Goal: Obtain resource: Obtain resource

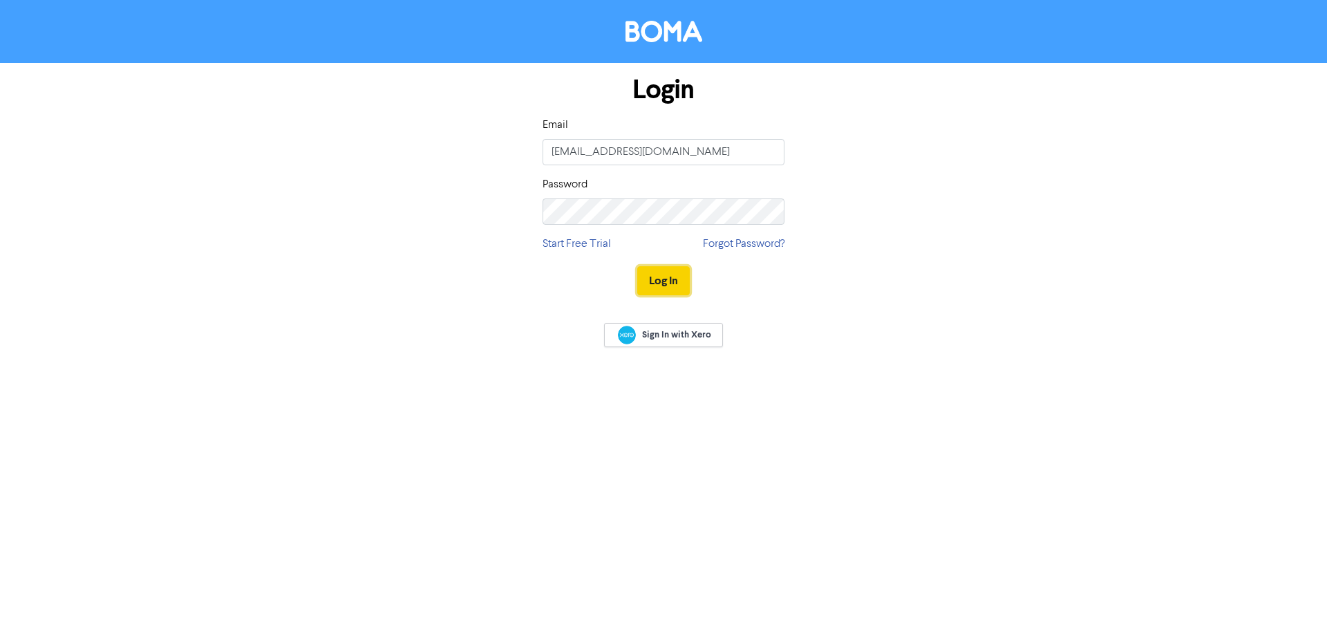
click at [654, 277] on button "Log In" at bounding box center [663, 280] width 53 height 29
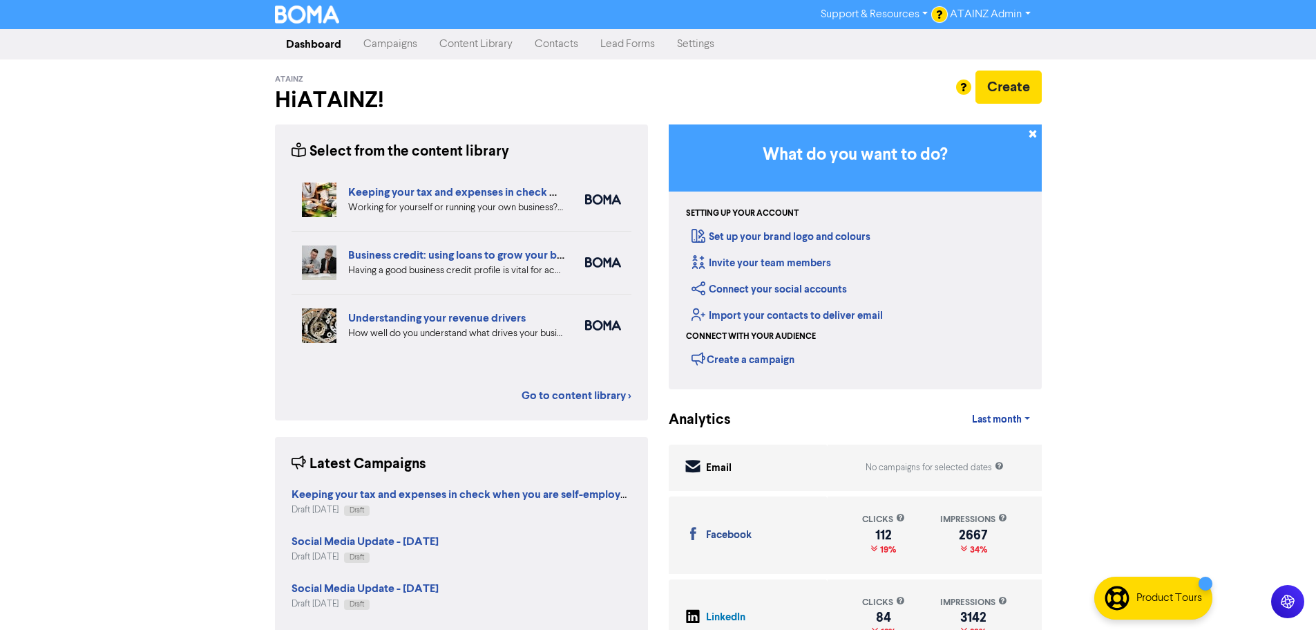
click at [461, 41] on link "Content Library" at bounding box center [475, 44] width 95 height 28
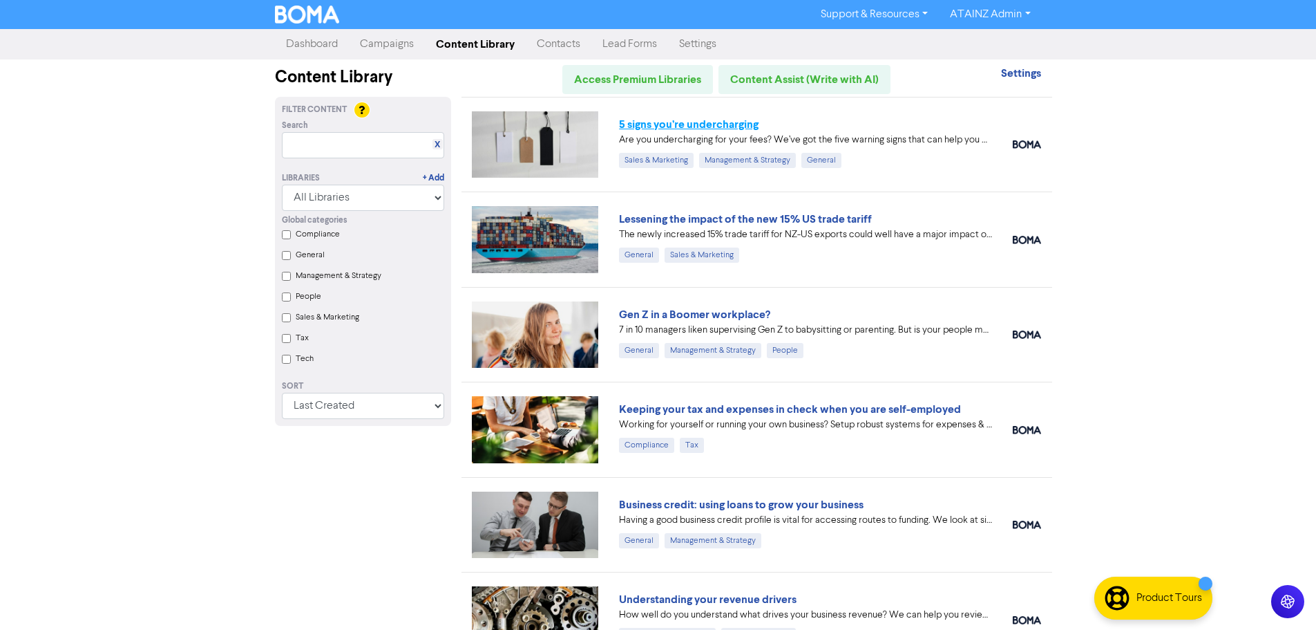
click at [737, 125] on link "5 signs you’re undercharging" at bounding box center [689, 124] width 140 height 14
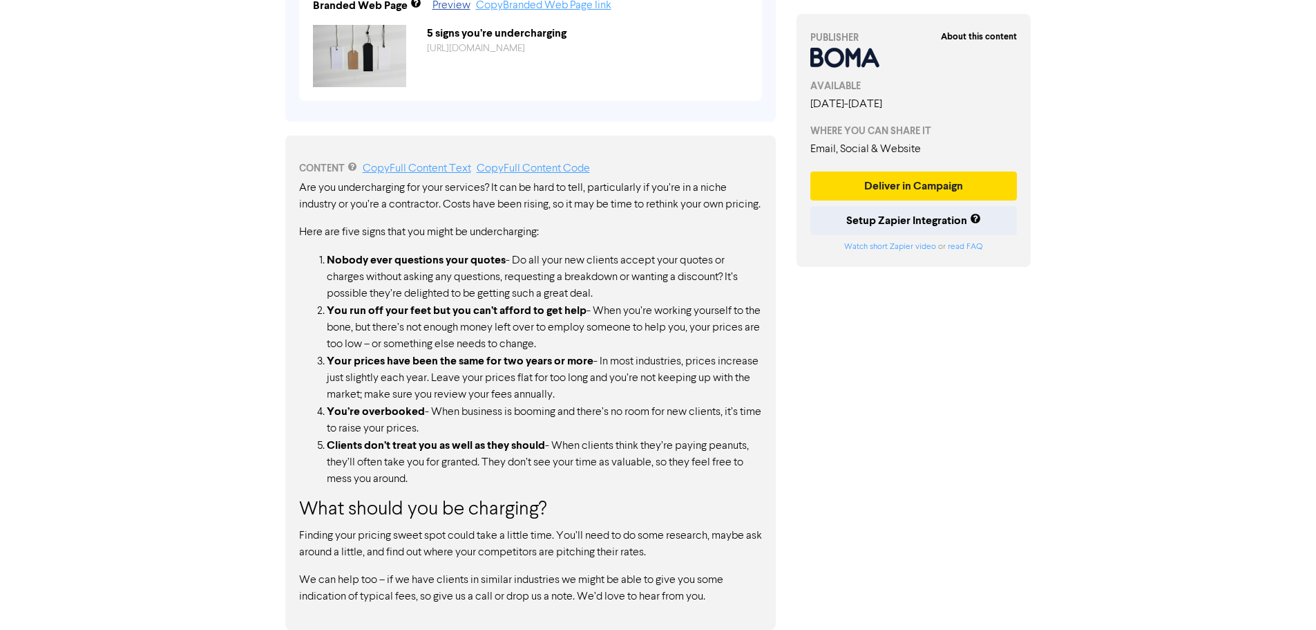
scroll to position [598, 0]
click at [385, 415] on strong "You’re overbooked" at bounding box center [376, 411] width 98 height 14
click at [482, 433] on li "You’re overbooked - When business is booming and there’s no room for new client…" at bounding box center [544, 420] width 435 height 34
click at [495, 445] on strong "Clients don’t treat you as well as they should" at bounding box center [436, 445] width 218 height 14
drag, startPoint x: 308, startPoint y: 258, endPoint x: 619, endPoint y: 434, distance: 357.4
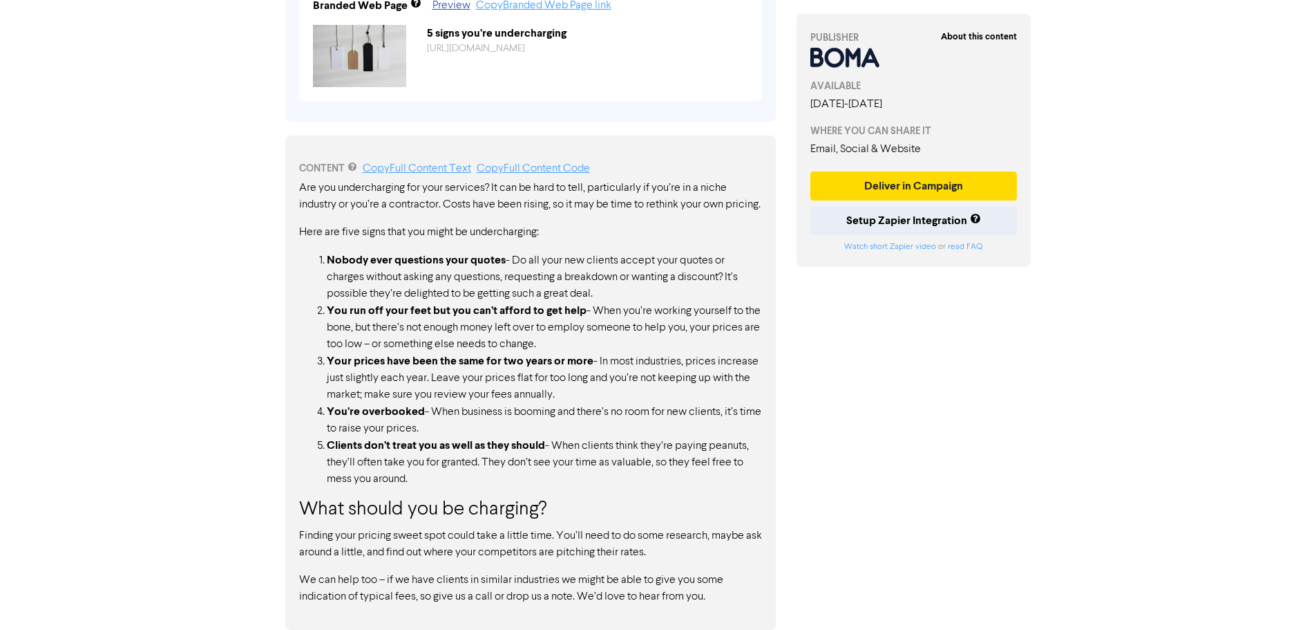
click at [634, 434] on ol "Nobody ever questions your quotes - Do all your new clients accept your quotes …" at bounding box center [530, 370] width 463 height 236
drag, startPoint x: 419, startPoint y: 483, endPoint x: 310, endPoint y: 356, distance: 167.6
click at [310, 356] on ol "Nobody ever questions your quotes - Do all your new clients accept your quotes …" at bounding box center [530, 370] width 463 height 236
click at [346, 292] on li "Nobody ever questions your quotes - Do all your new clients accept your quotes …" at bounding box center [544, 277] width 435 height 50
click at [327, 258] on li "Nobody ever questions your quotes - Do all your new clients accept your quotes …" at bounding box center [544, 277] width 435 height 50
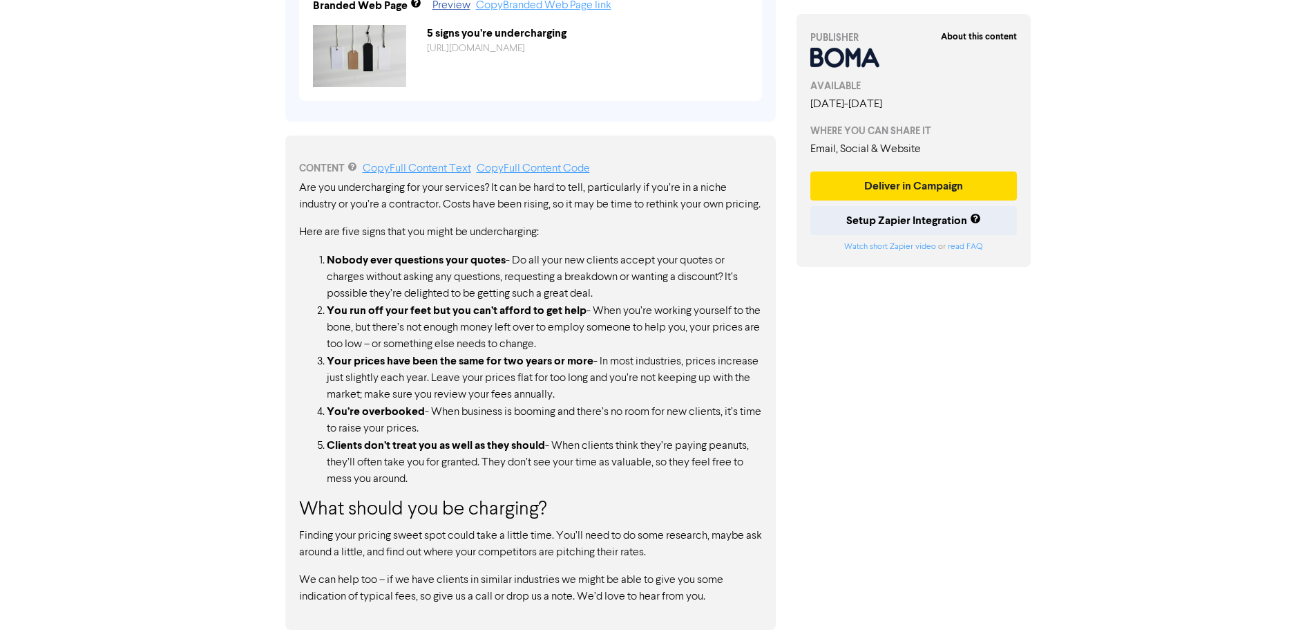
click at [385, 244] on div "Are you undercharging for your services? It can be hard to tell, particularly i…" at bounding box center [530, 392] width 463 height 425
drag, startPoint x: 301, startPoint y: 169, endPoint x: 544, endPoint y: 307, distance: 279.4
click at [544, 307] on div "Are you undercharging for your services? It can be hard to tell, particularly i…" at bounding box center [530, 392] width 463 height 425
click at [455, 417] on li "You’re overbooked - When business is booming and there’s no room for new client…" at bounding box center [544, 420] width 435 height 34
click at [524, 470] on li "Clients don’t treat you as well as they should - When clients think they’re pay…" at bounding box center [544, 462] width 435 height 50
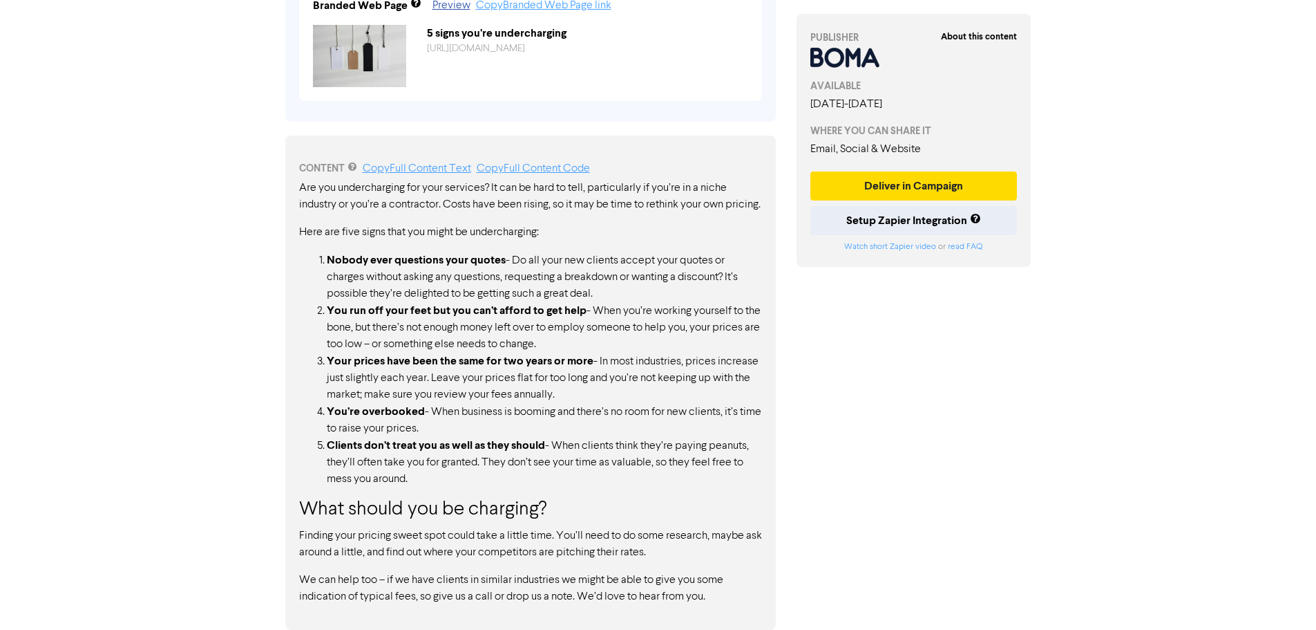
drag, startPoint x: 301, startPoint y: 172, endPoint x: 363, endPoint y: 180, distance: 62.7
click at [363, 180] on p "Are you undercharging for your services? It can be hard to tell, particularly i…" at bounding box center [530, 196] width 463 height 33
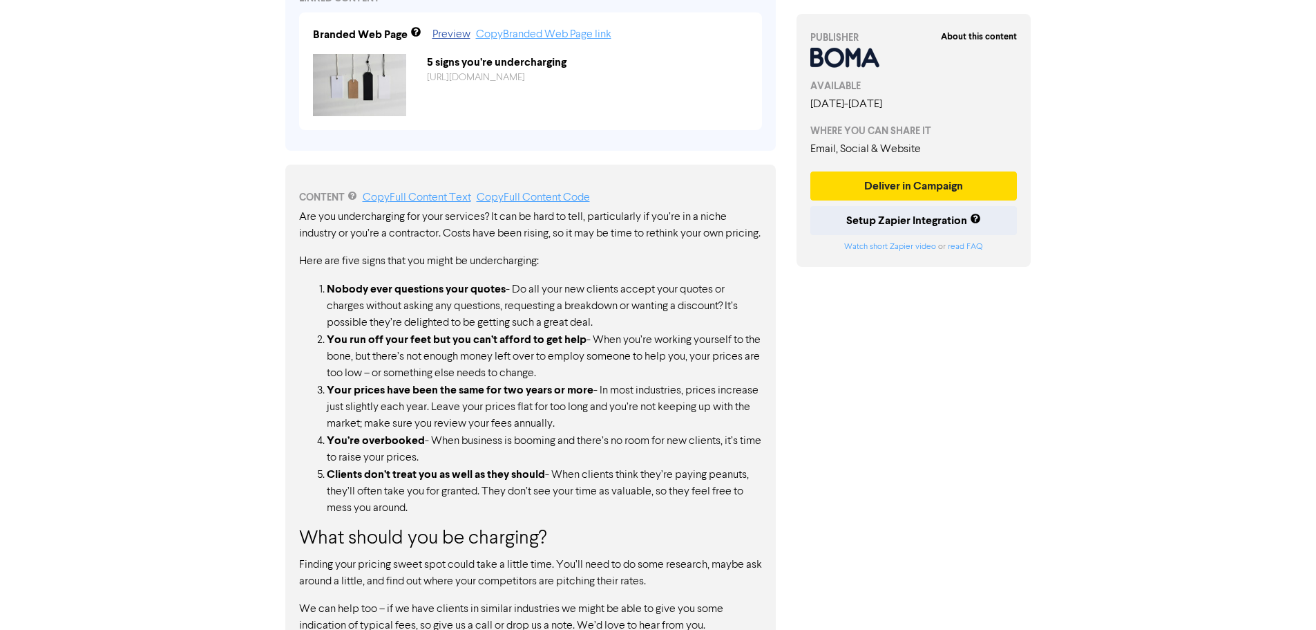
scroll to position [553, 0]
click at [324, 227] on p "Are you undercharging for your services? It can be hard to tell, particularly i…" at bounding box center [530, 224] width 463 height 33
drag, startPoint x: 297, startPoint y: 218, endPoint x: 472, endPoint y: 302, distance: 194.1
click at [471, 301] on div "CONTENT Copy Full Content Text Copy Full Content Code Are you undercharging for…" at bounding box center [530, 411] width 491 height 494
click at [458, 193] on link "Copy Full Content Text" at bounding box center [417, 196] width 108 height 11
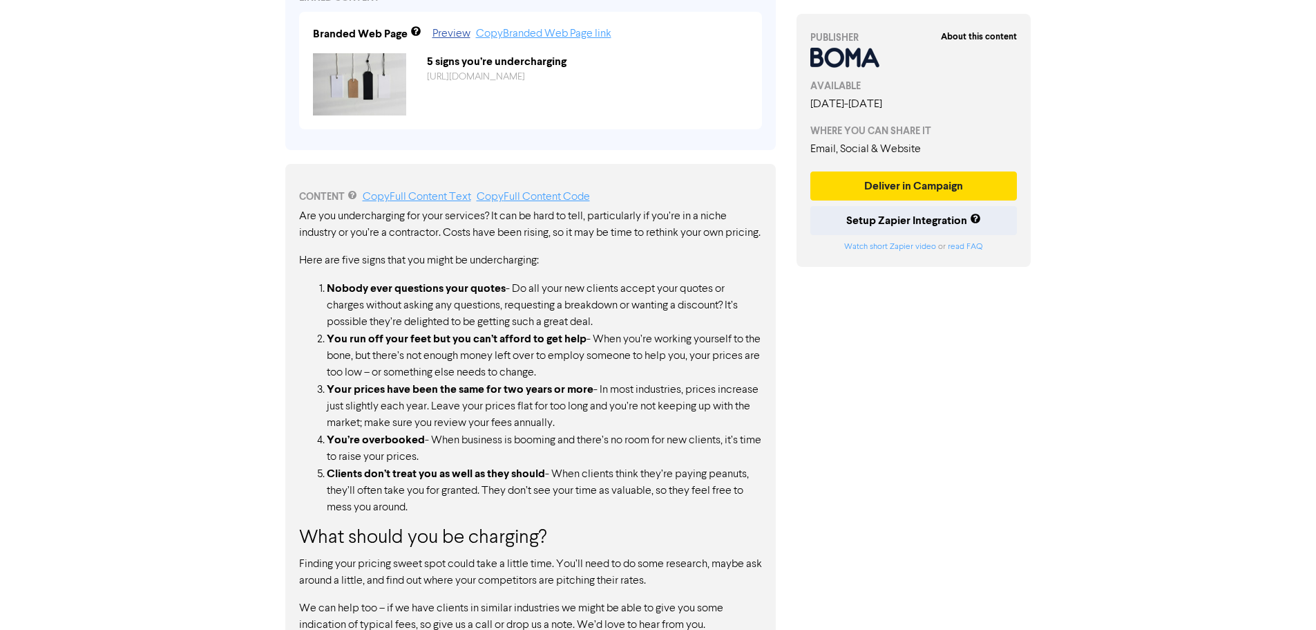
scroll to position [598, 0]
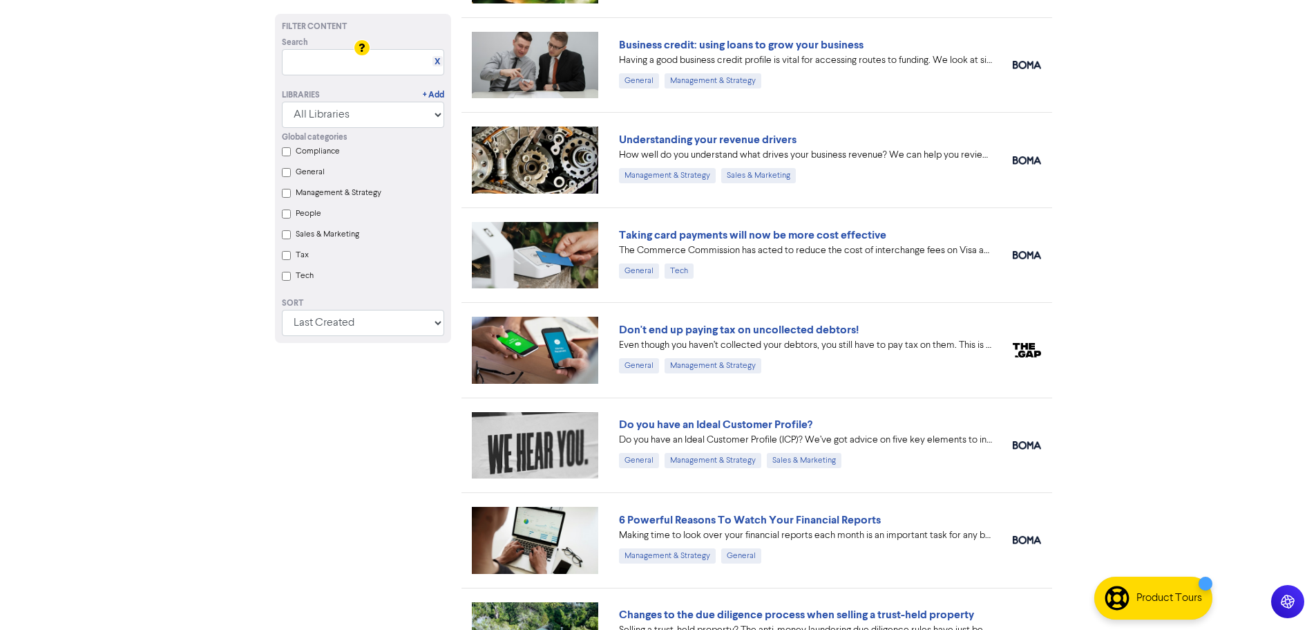
scroll to position [484, 0]
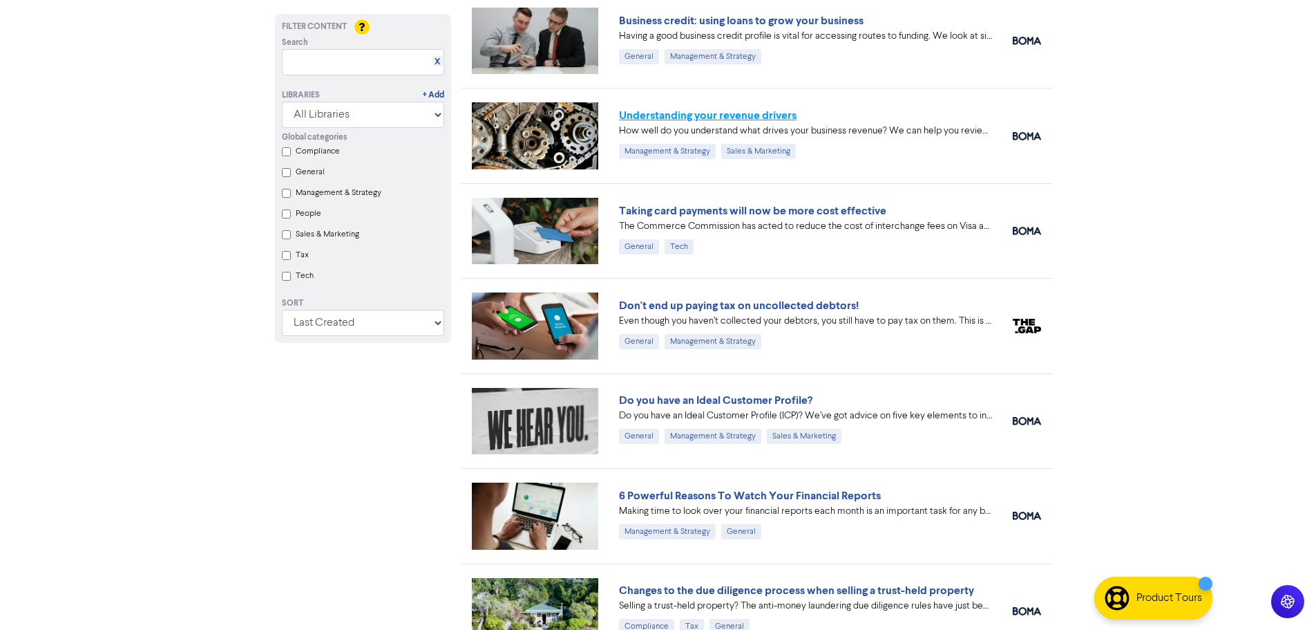
click at [737, 111] on link "Understanding your revenue drivers" at bounding box center [708, 115] width 178 height 14
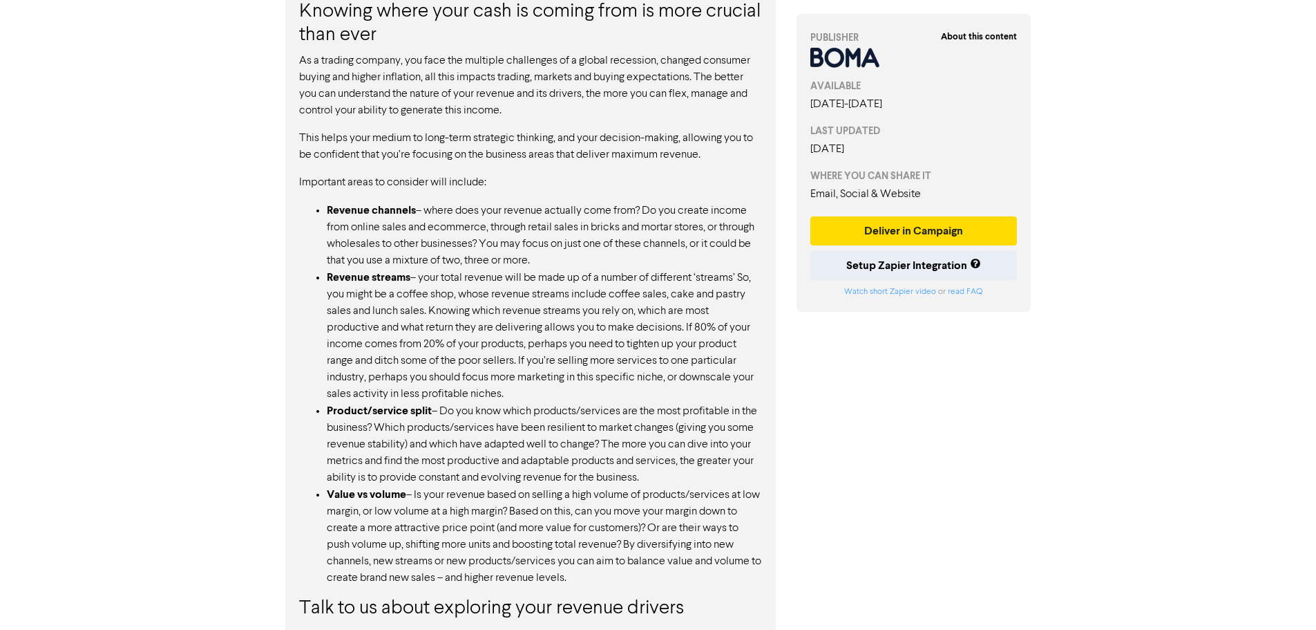
scroll to position [898, 0]
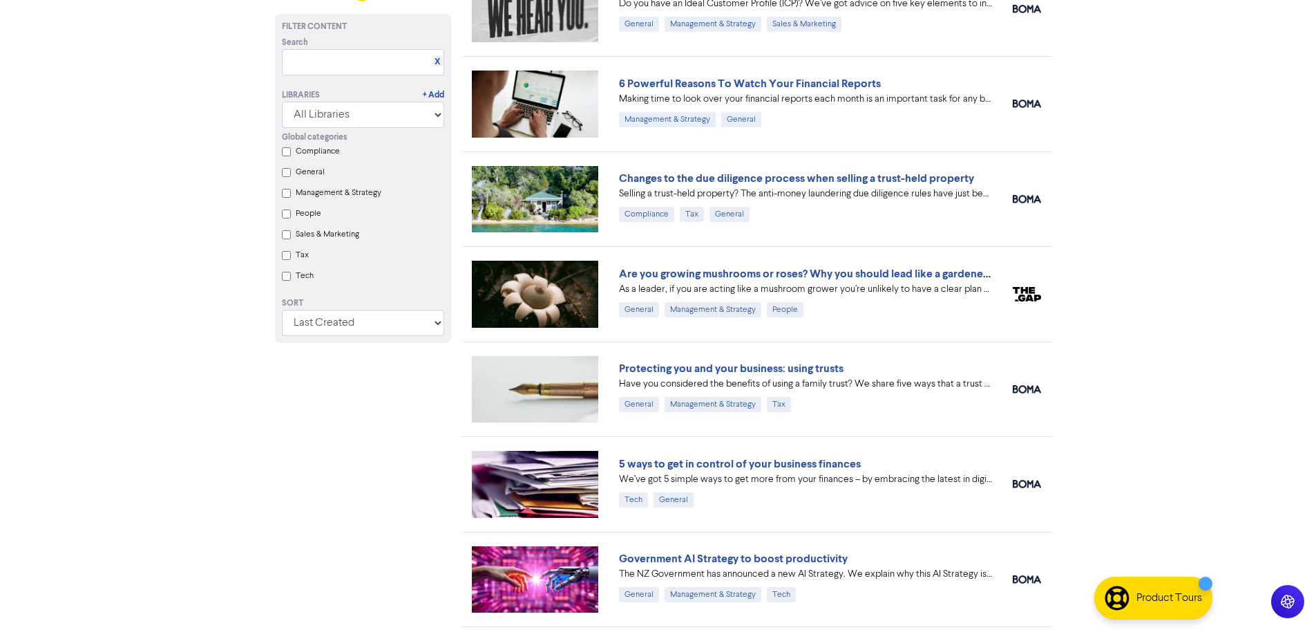
scroll to position [898, 0]
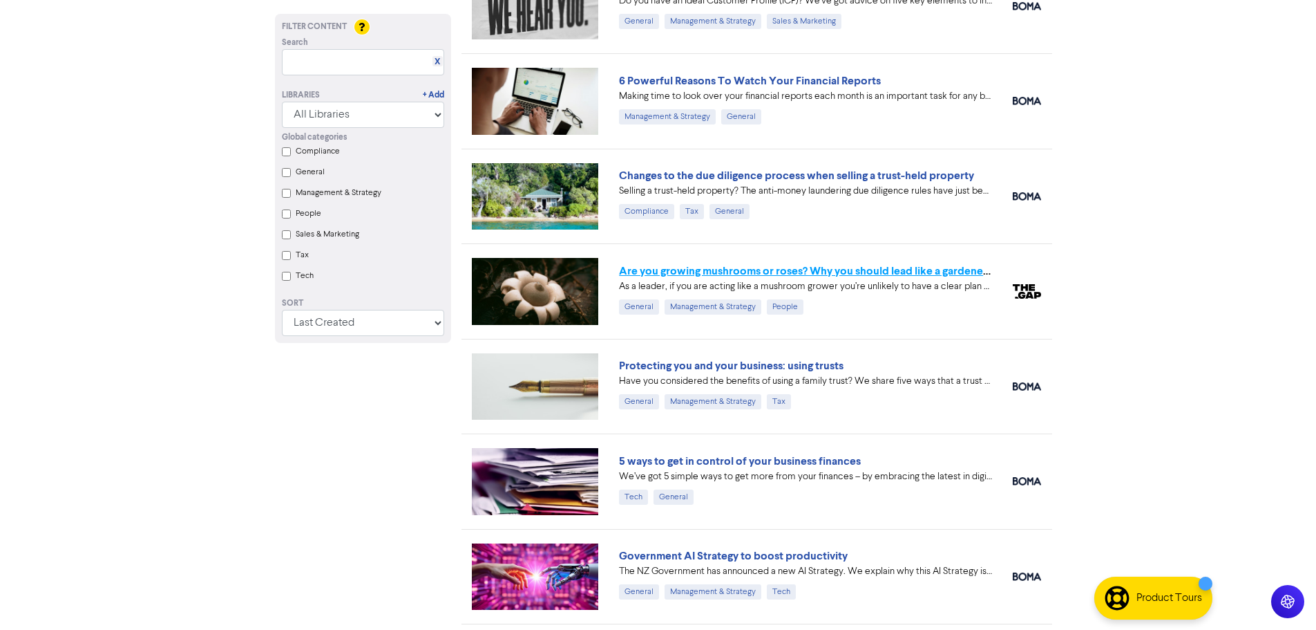
click at [920, 273] on link "Are you growing mushrooms or roses? Why you should lead like a gardener, not a …" at bounding box center [837, 271] width 436 height 14
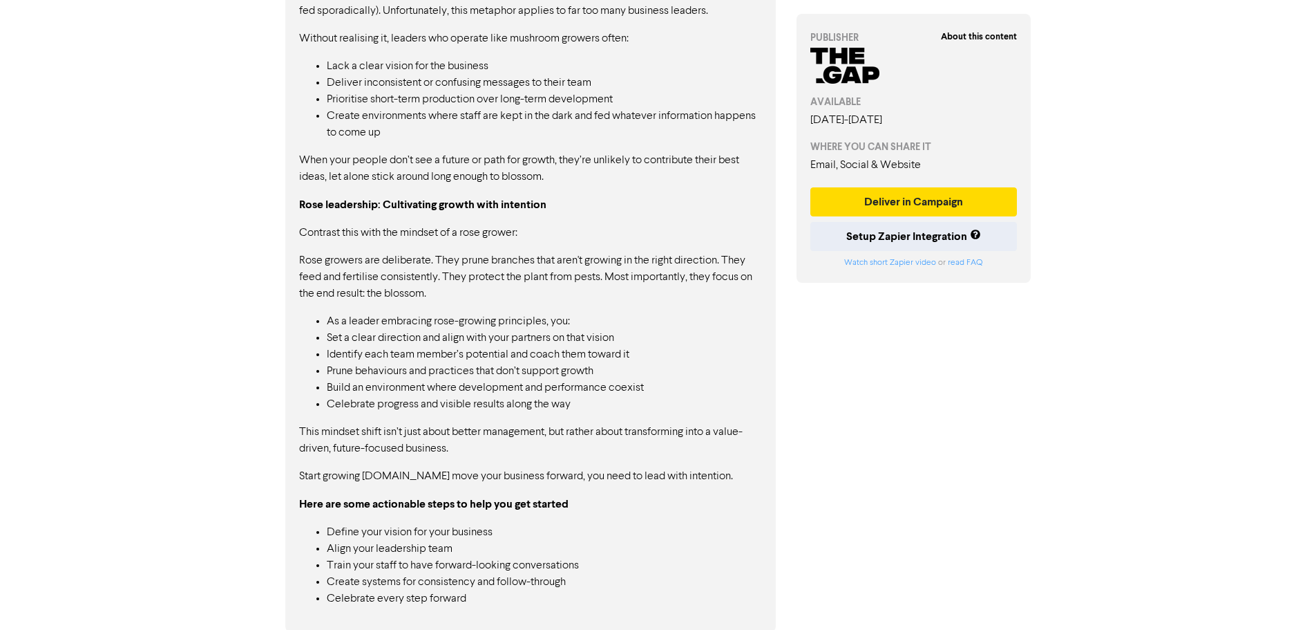
scroll to position [899, 0]
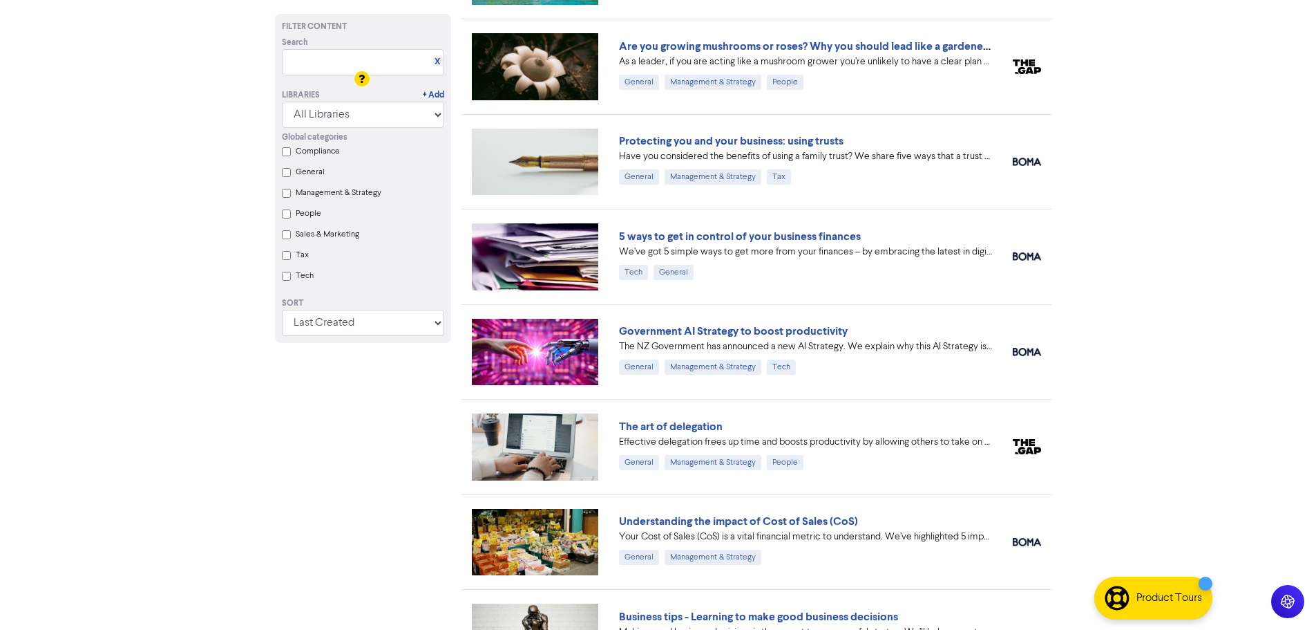
scroll to position [1175, 0]
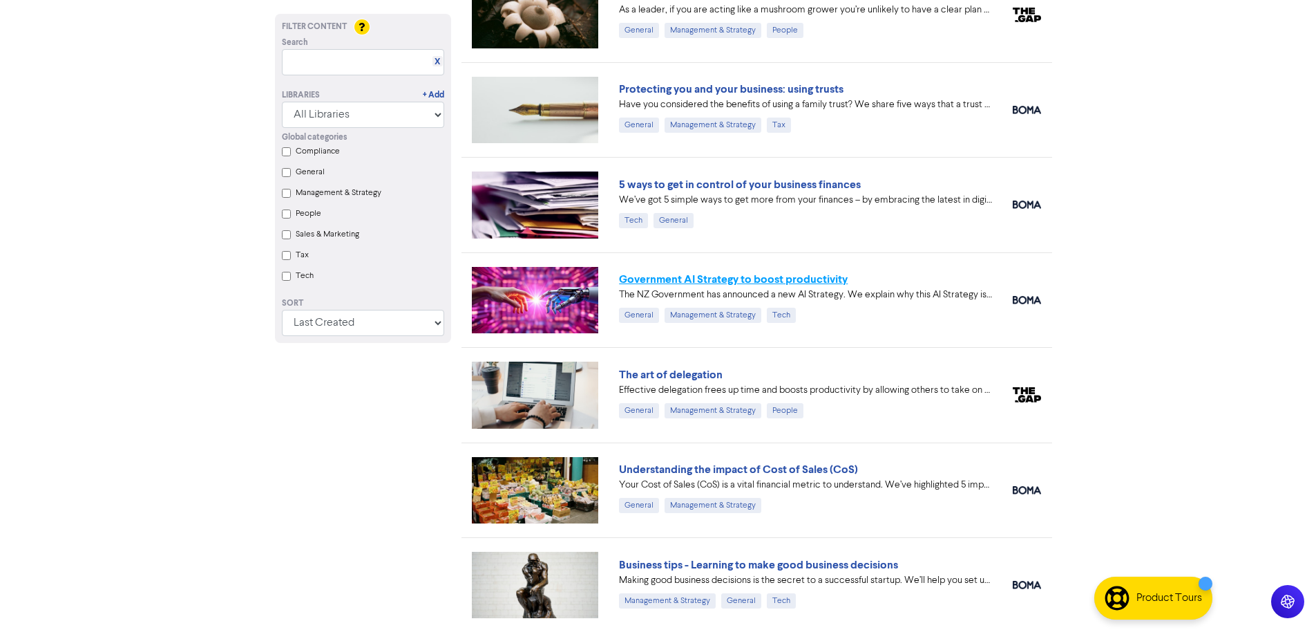
click at [828, 272] on link "Government AI Strategy to boost productivity" at bounding box center [733, 279] width 229 height 14
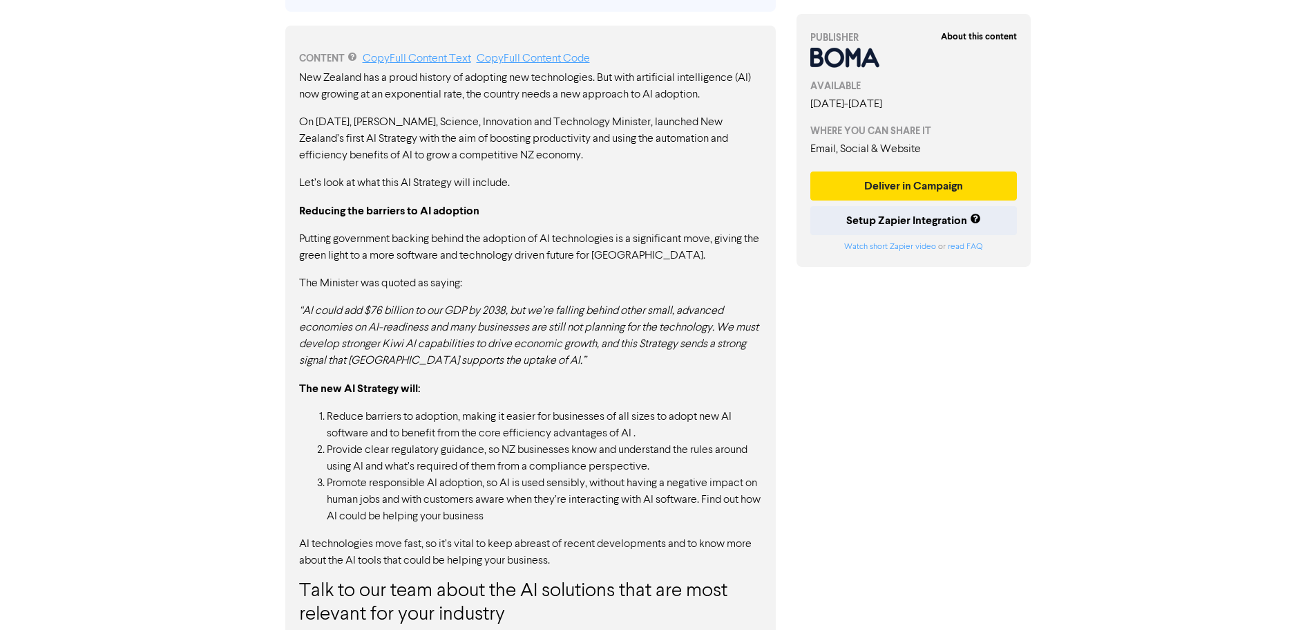
scroll to position [751, 0]
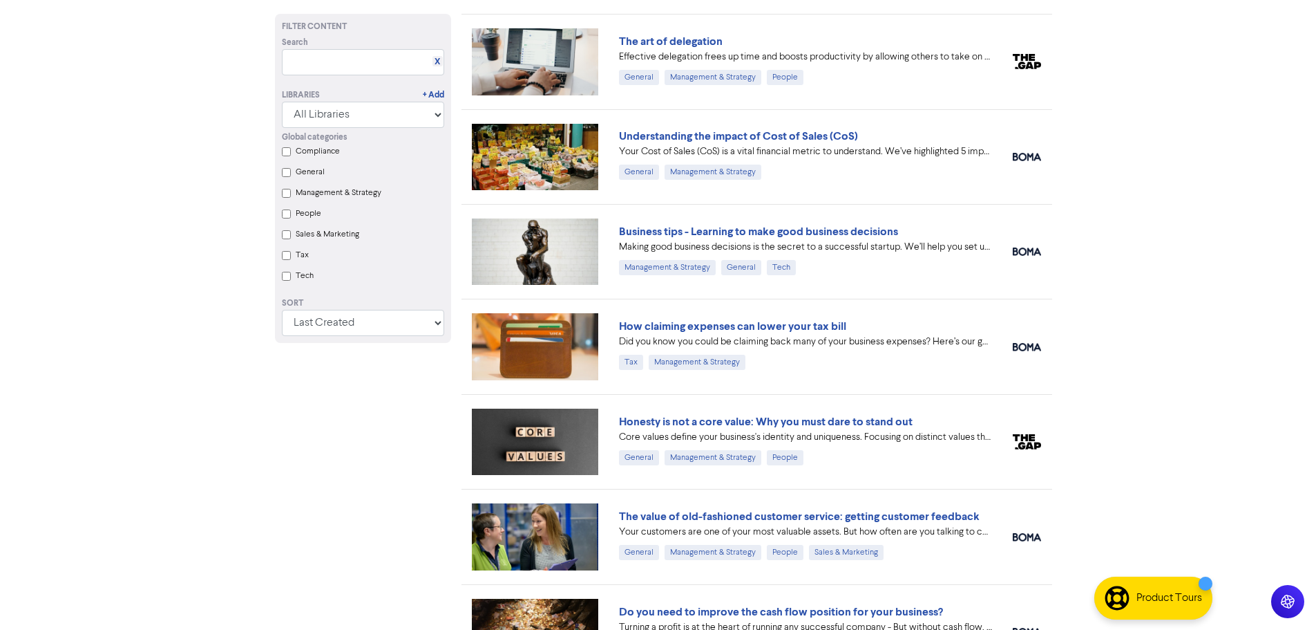
scroll to position [1520, 0]
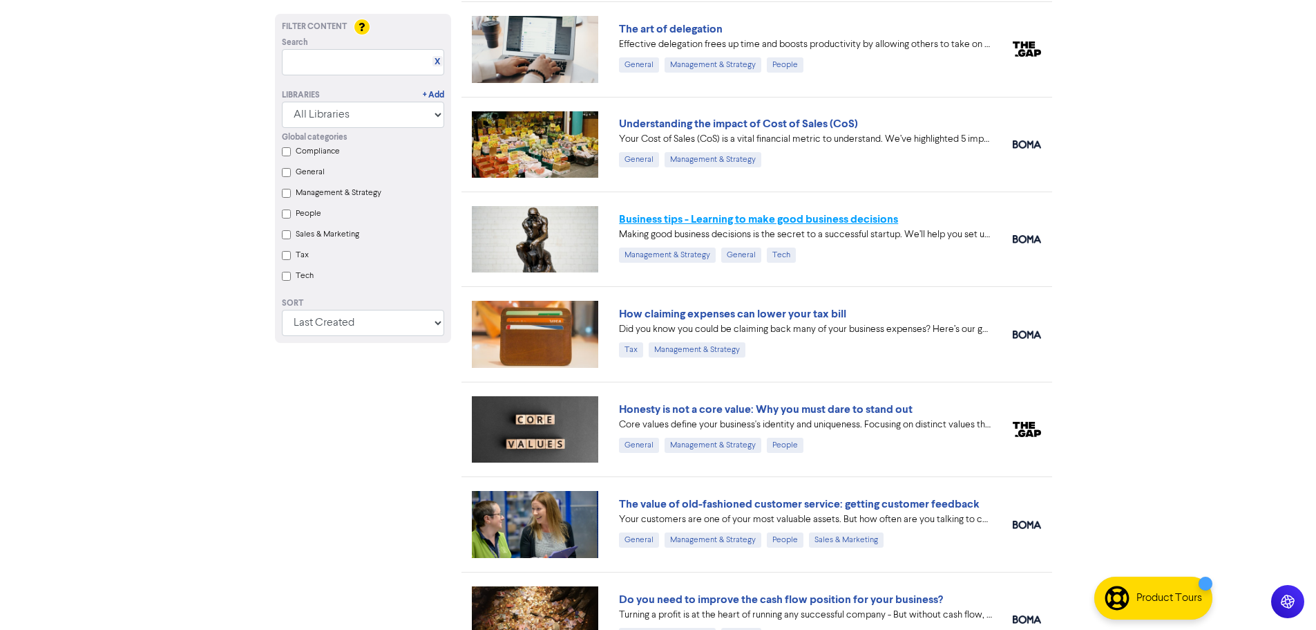
click at [856, 222] on link "Business tips - Learning to make good business decisions" at bounding box center [758, 219] width 279 height 14
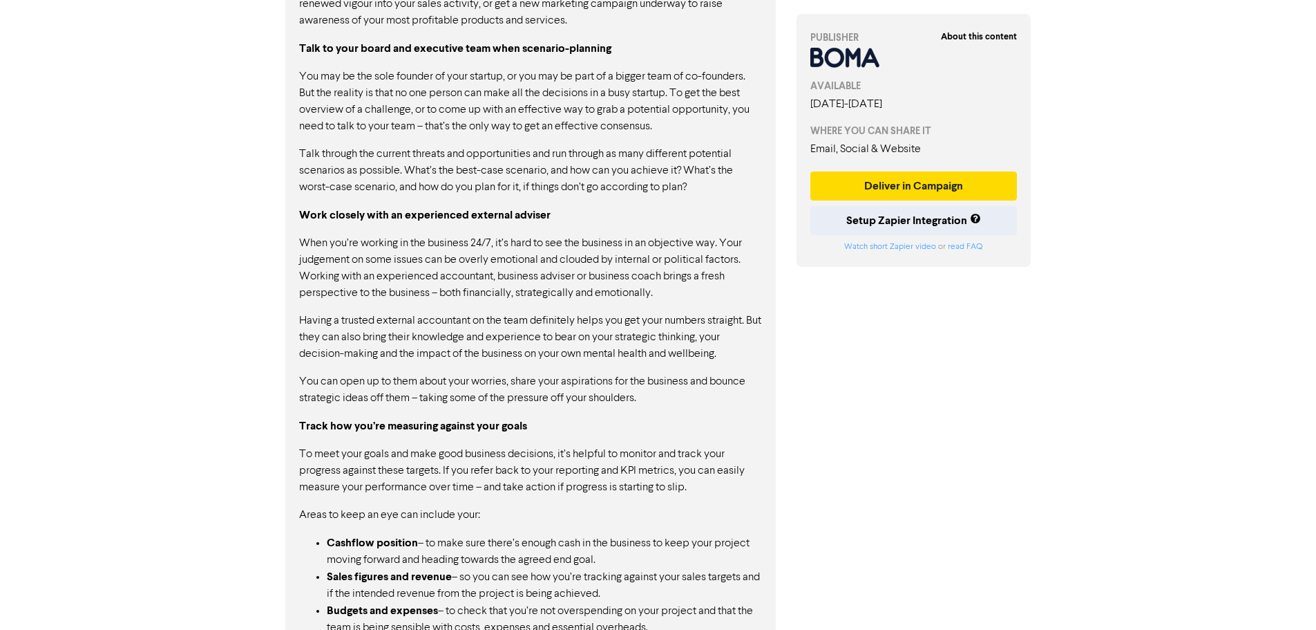
scroll to position [1462, 0]
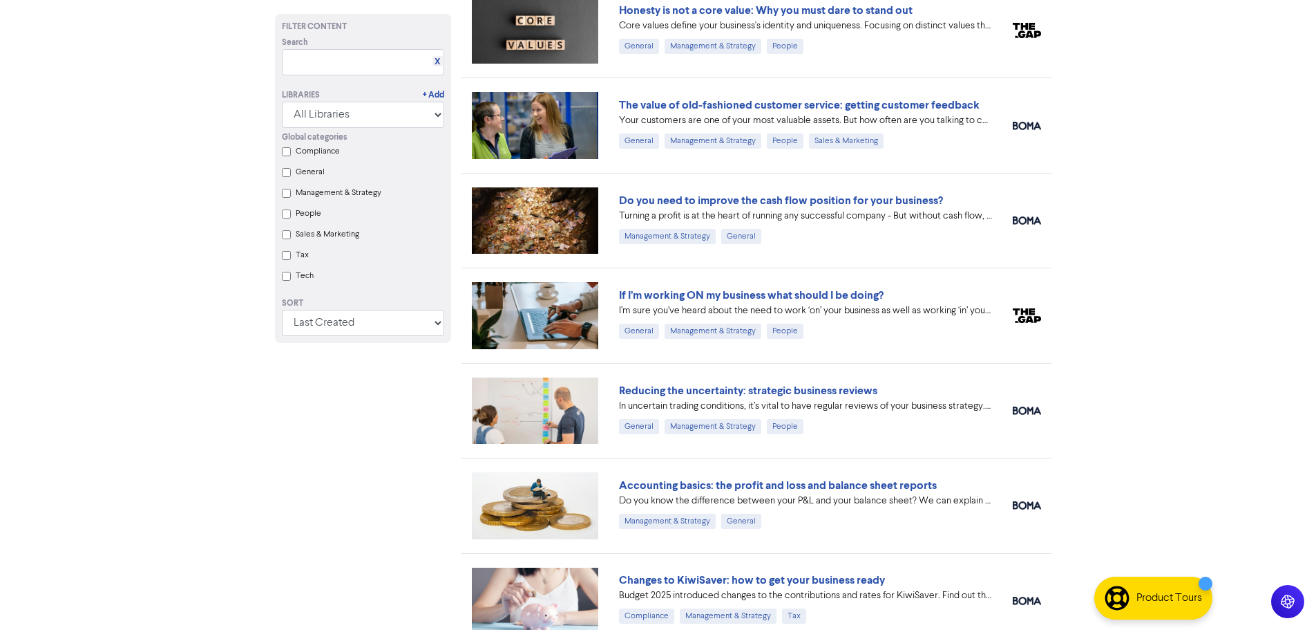
scroll to position [1935, 0]
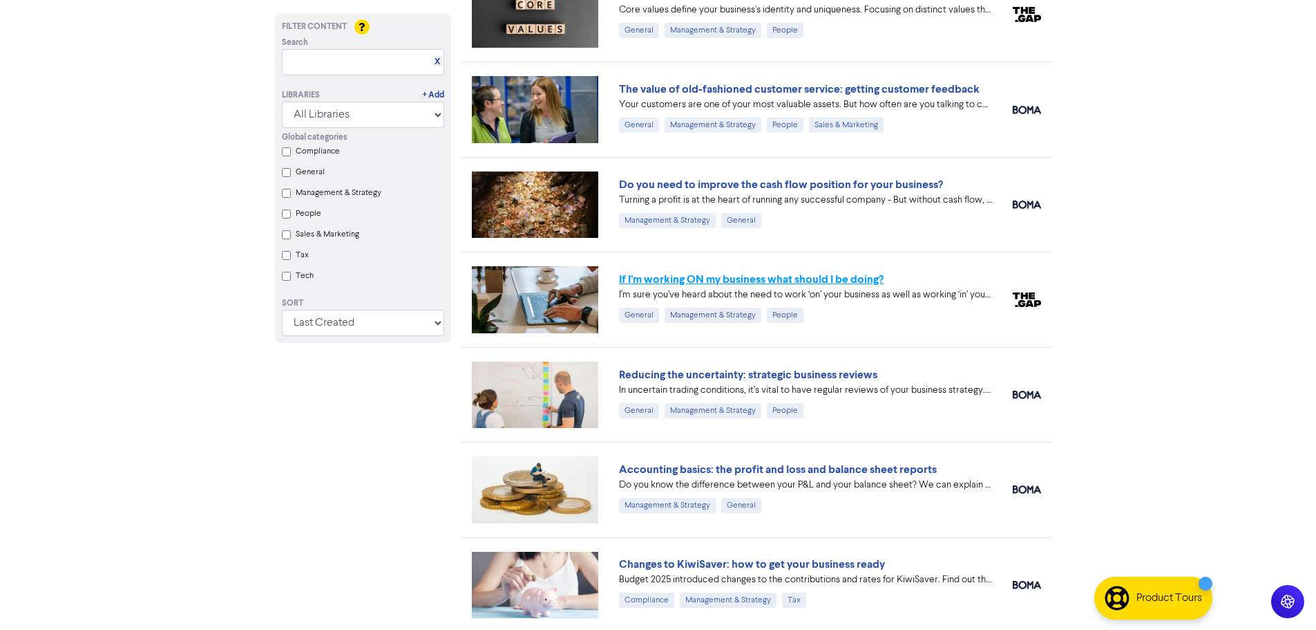
click at [860, 280] on link "If I’m working ON my business what should I be doing?" at bounding box center [751, 279] width 265 height 14
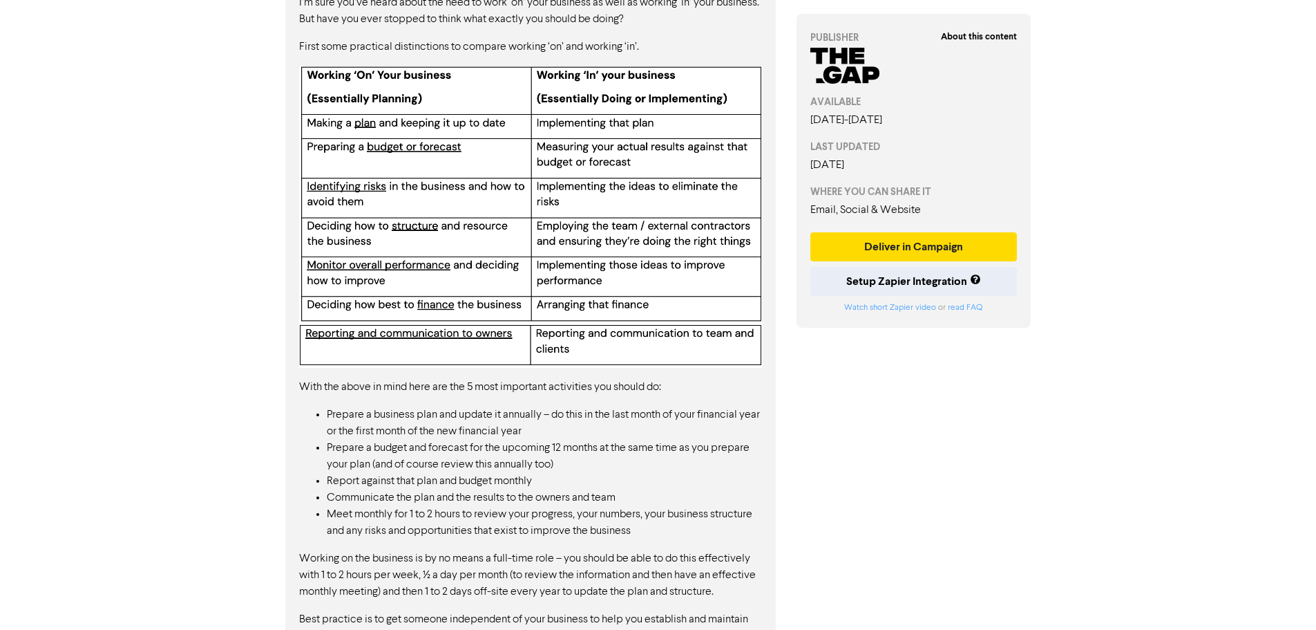
scroll to position [480, 0]
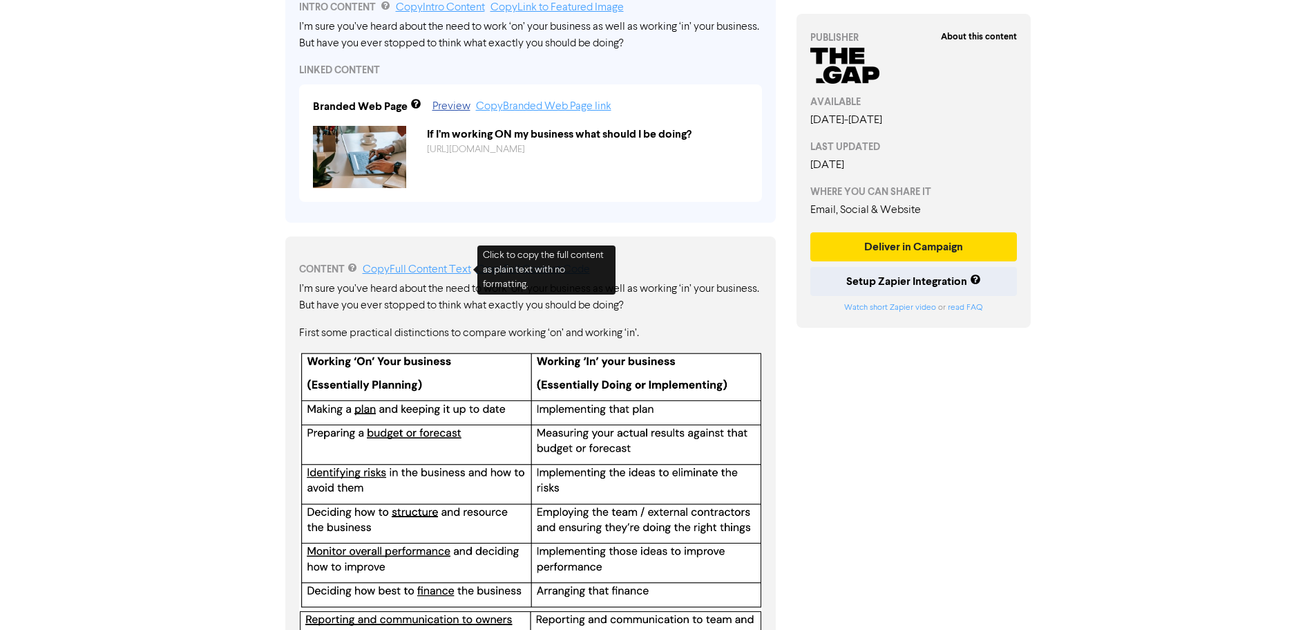
click at [417, 275] on link "Copy Full Content Text" at bounding box center [417, 269] width 108 height 11
click at [399, 270] on link "Copy Full Content Text" at bounding box center [417, 269] width 108 height 11
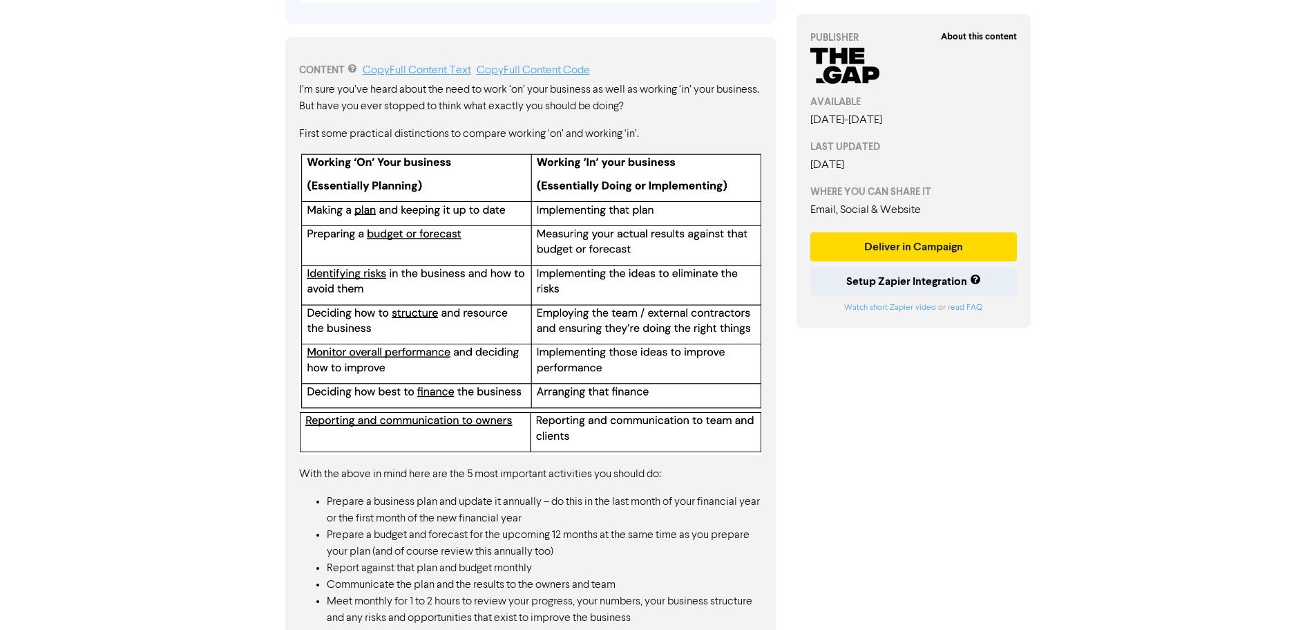
scroll to position [688, 0]
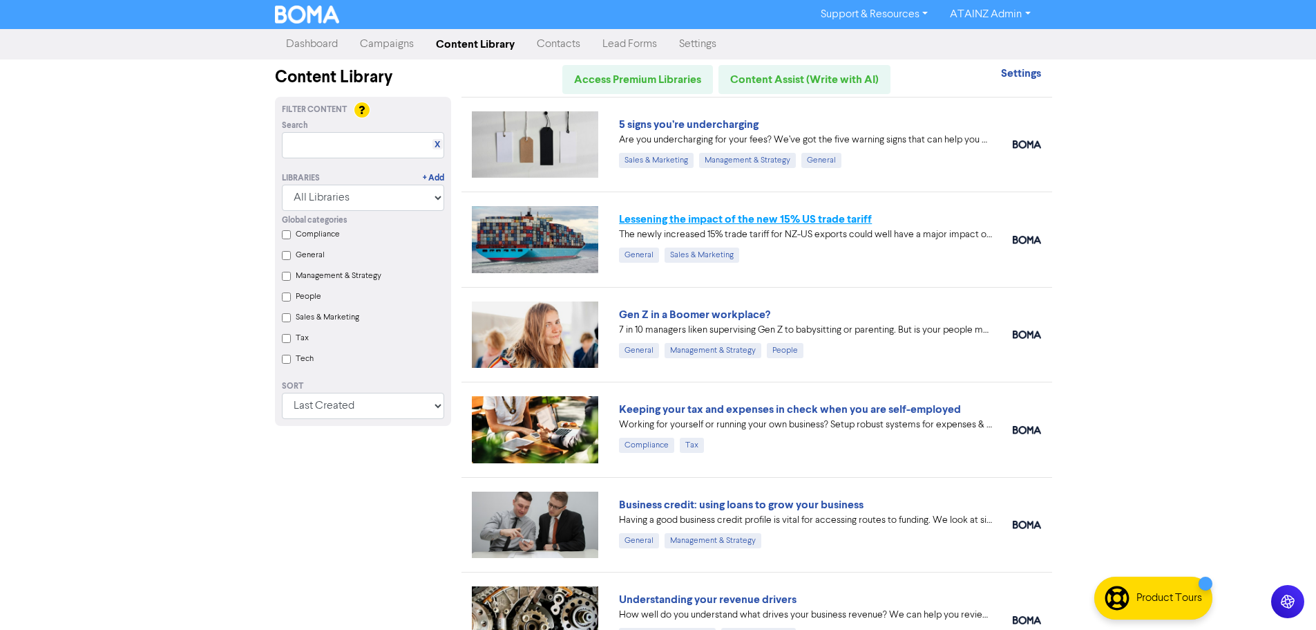
click at [795, 221] on link "Lessening the impact of the new 15% US trade tariff" at bounding box center [745, 219] width 253 height 14
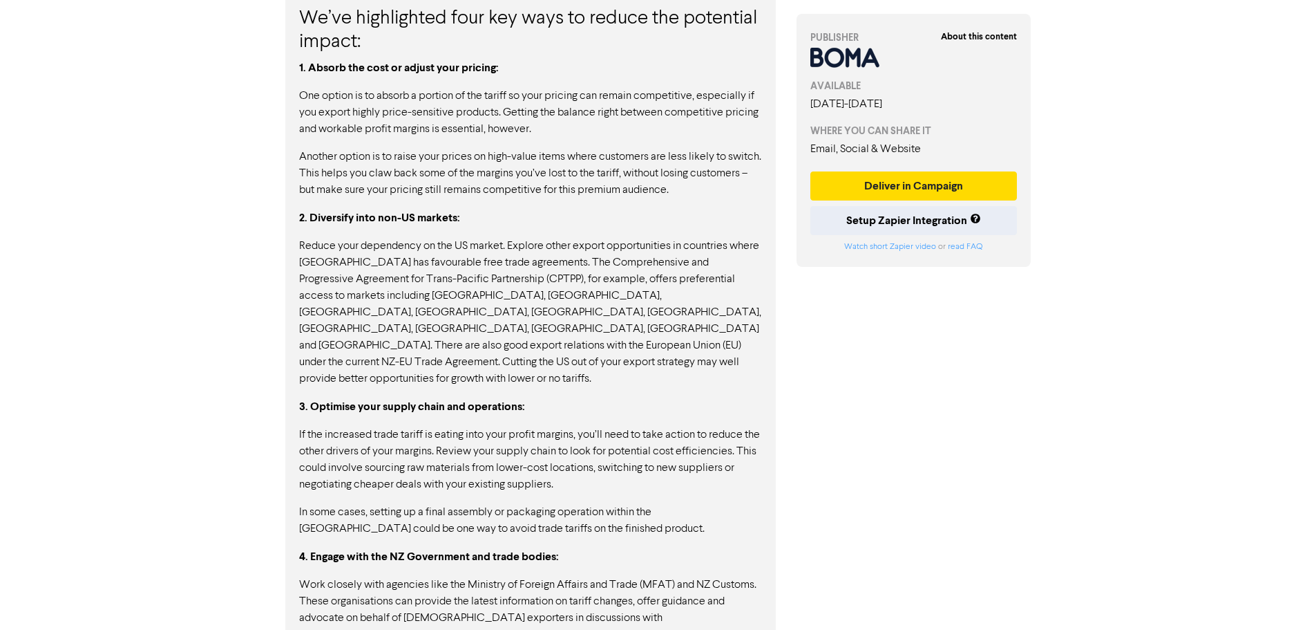
scroll to position [1467, 0]
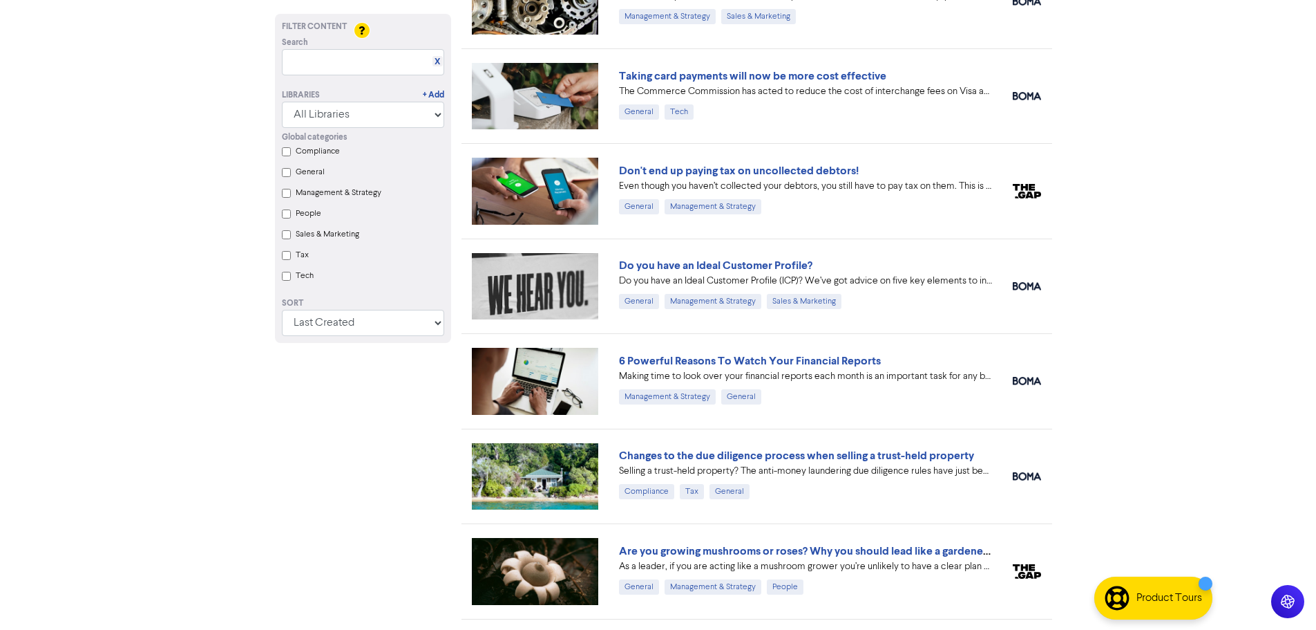
scroll to position [622, 0]
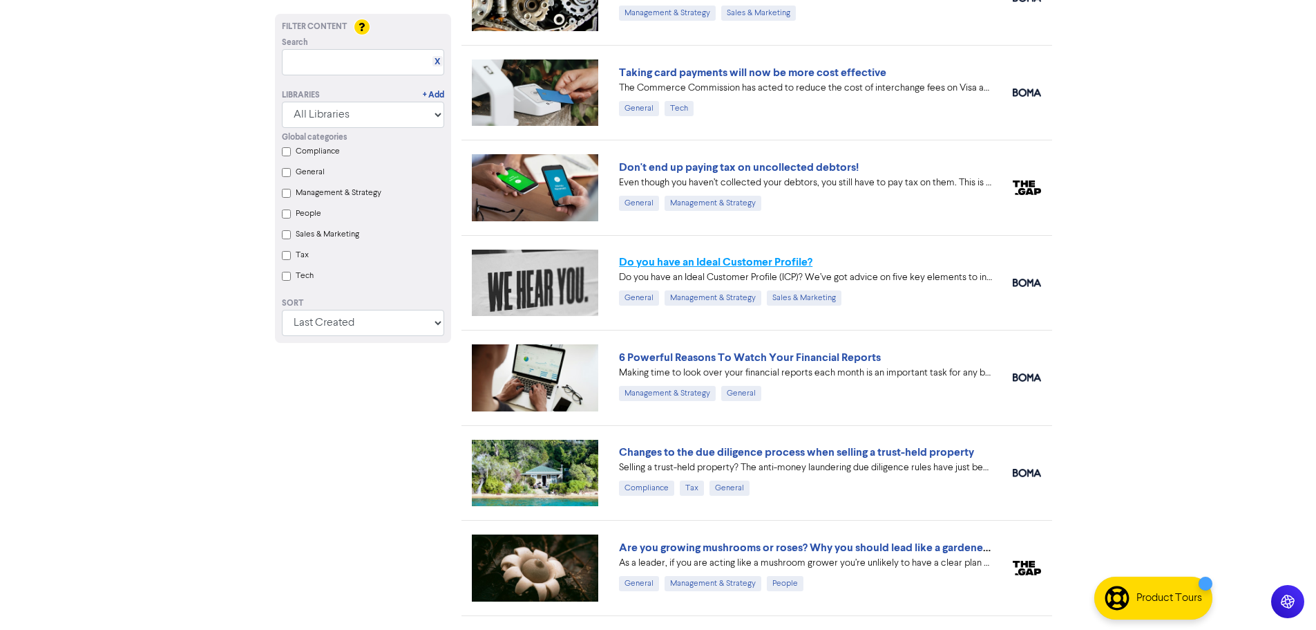
click at [765, 258] on link "Do you have an Ideal Customer Profile?" at bounding box center [715, 262] width 193 height 14
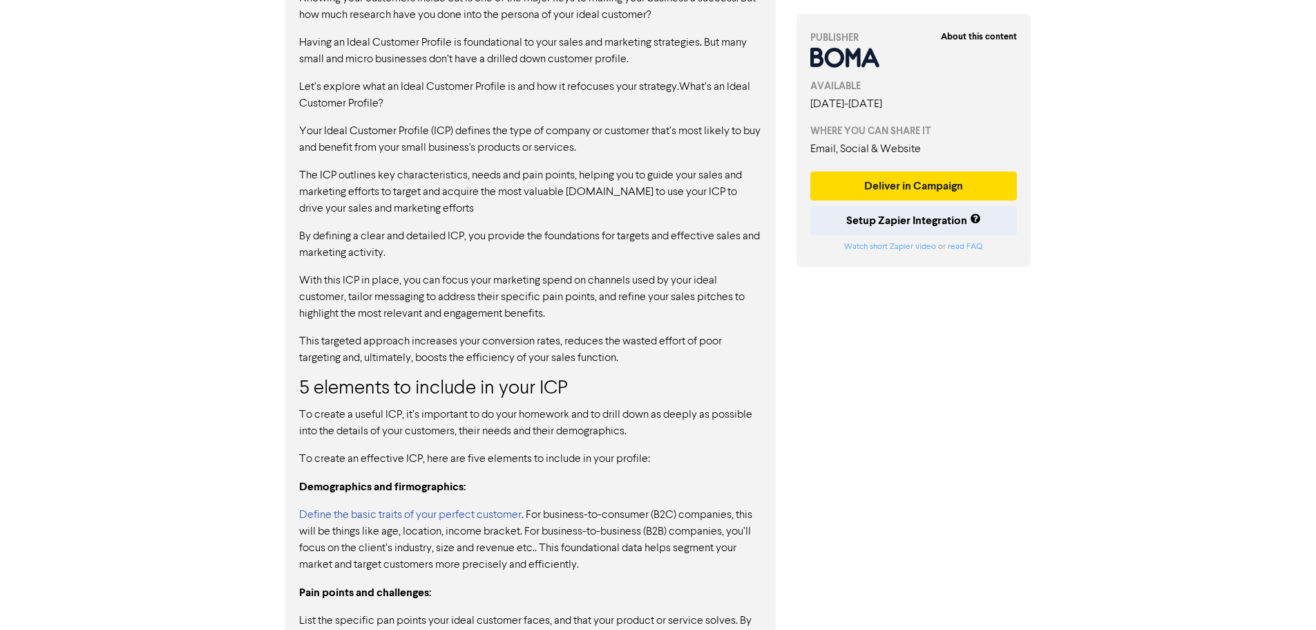
scroll to position [584, 0]
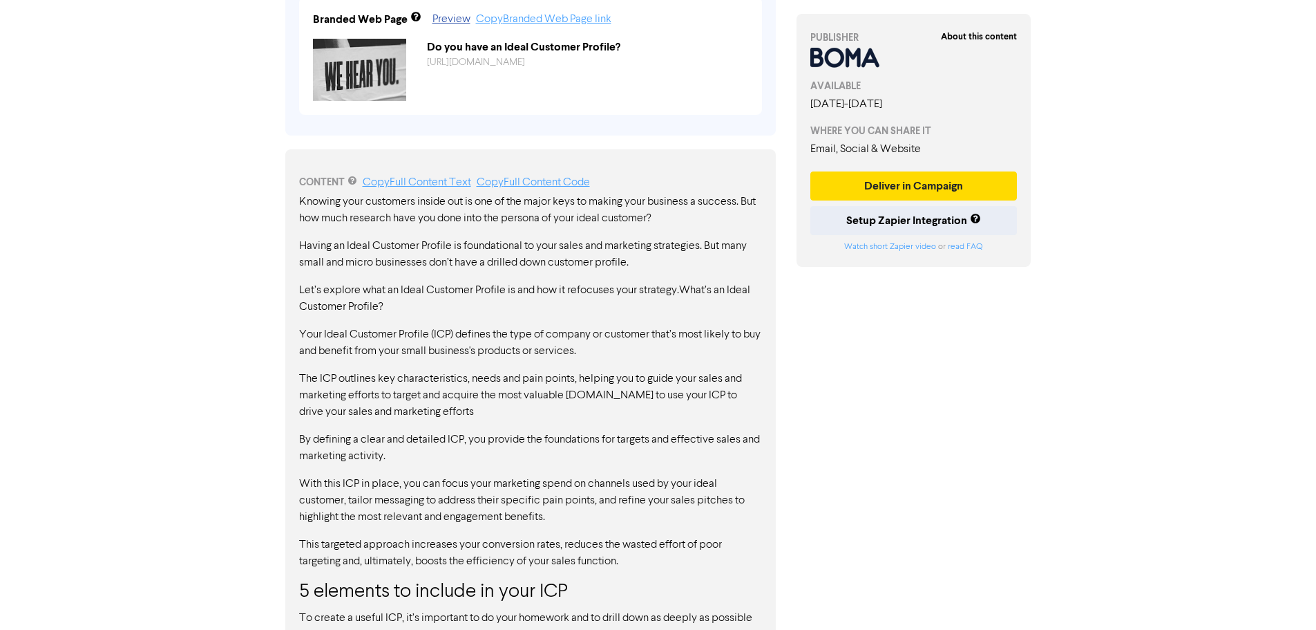
click at [305, 198] on p "Knowing your customers inside out is one of the major keys to making your busin…" at bounding box center [530, 209] width 463 height 33
click at [402, 179] on link "Copy Full Content Text" at bounding box center [417, 182] width 108 height 11
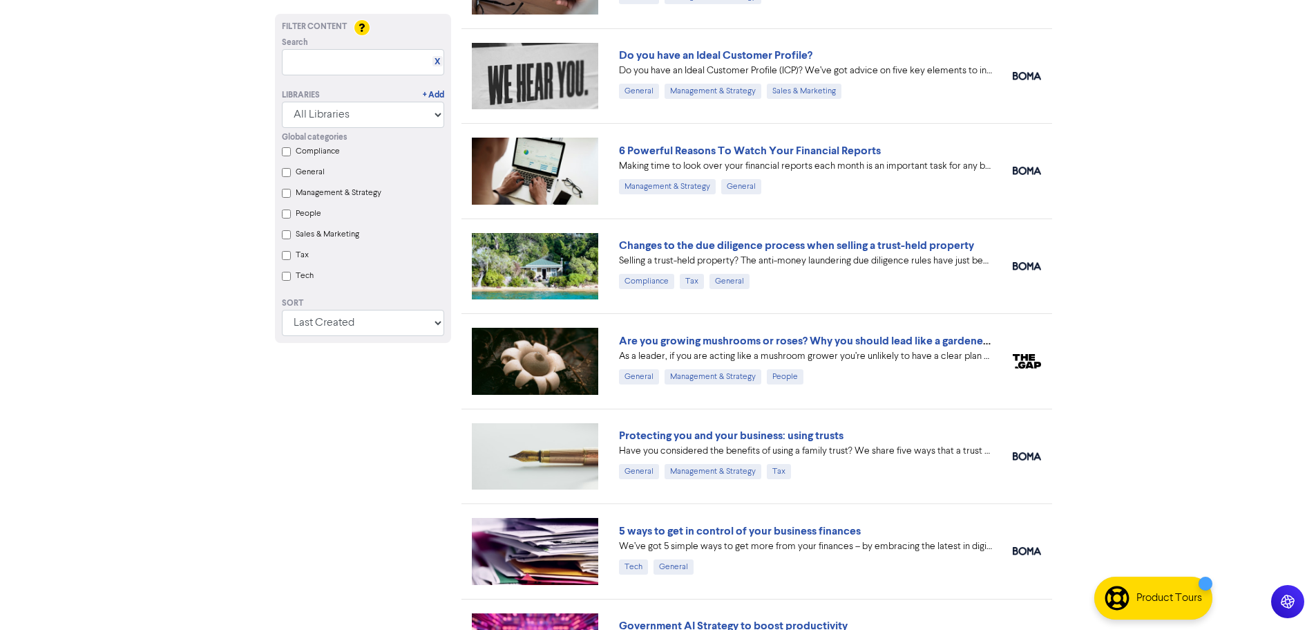
scroll to position [829, 0]
click at [813, 143] on link "6 Powerful Reasons To Watch Your Financial Reports" at bounding box center [750, 150] width 262 height 14
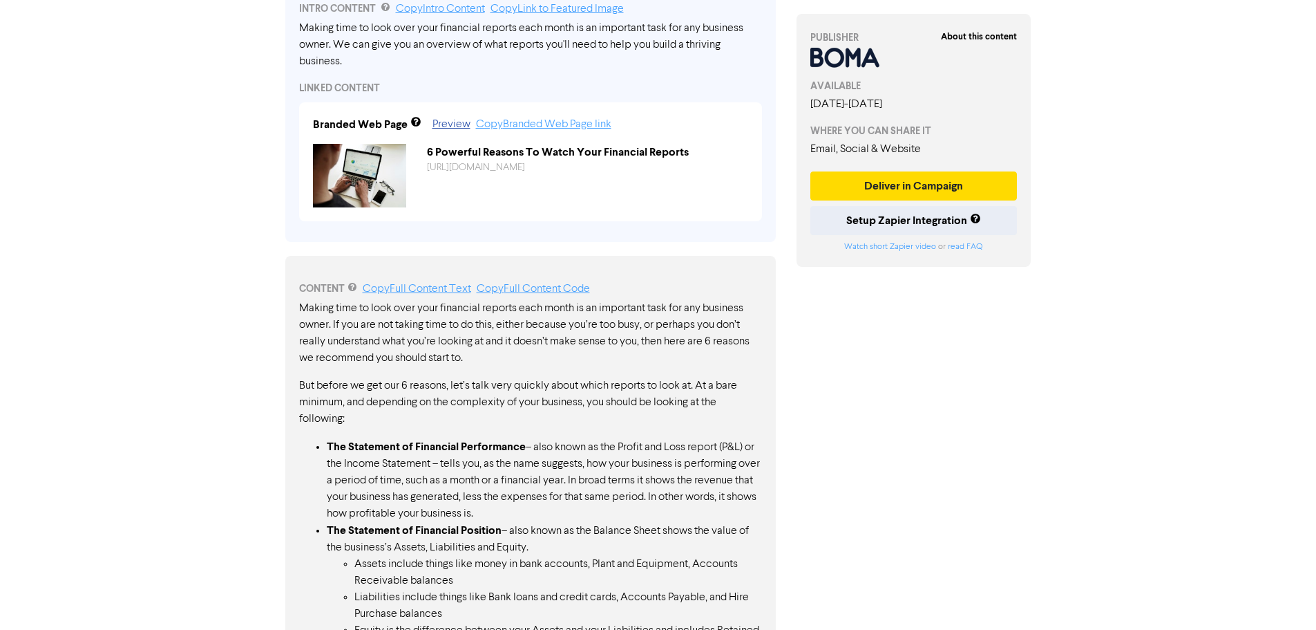
scroll to position [622, 0]
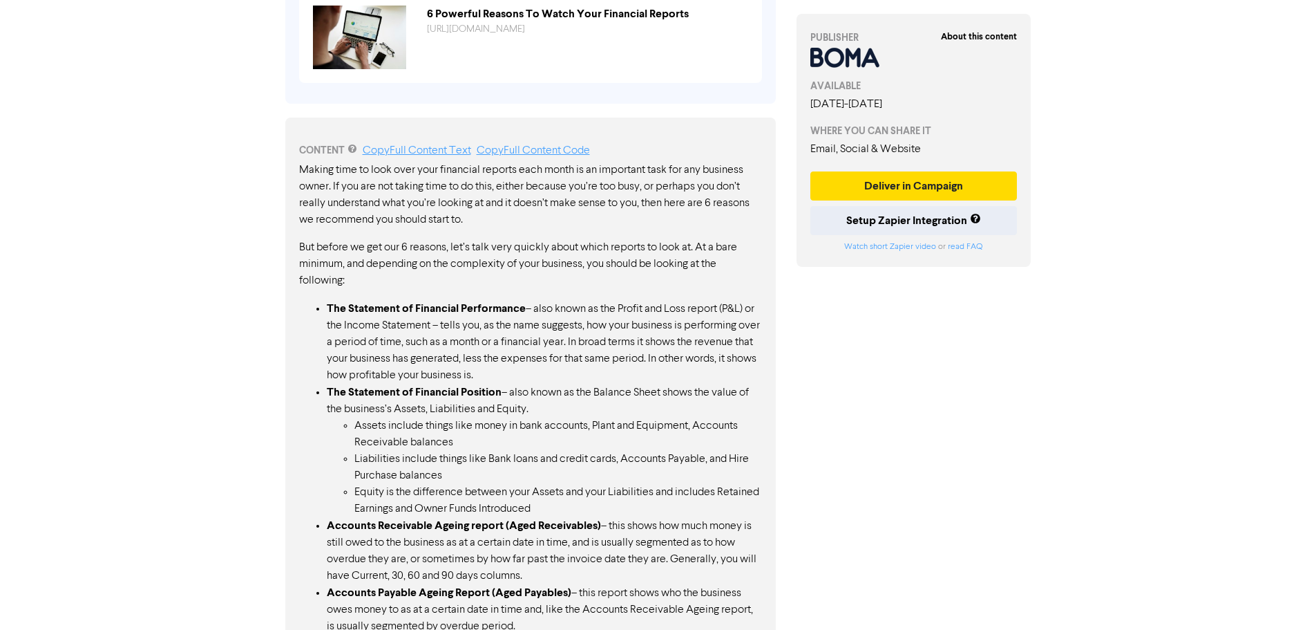
drag, startPoint x: 303, startPoint y: 169, endPoint x: 558, endPoint y: 392, distance: 338.4
drag, startPoint x: 301, startPoint y: 169, endPoint x: 457, endPoint y: 254, distance: 177.8
click at [432, 146] on link "Copy Full Content Text" at bounding box center [417, 150] width 108 height 11
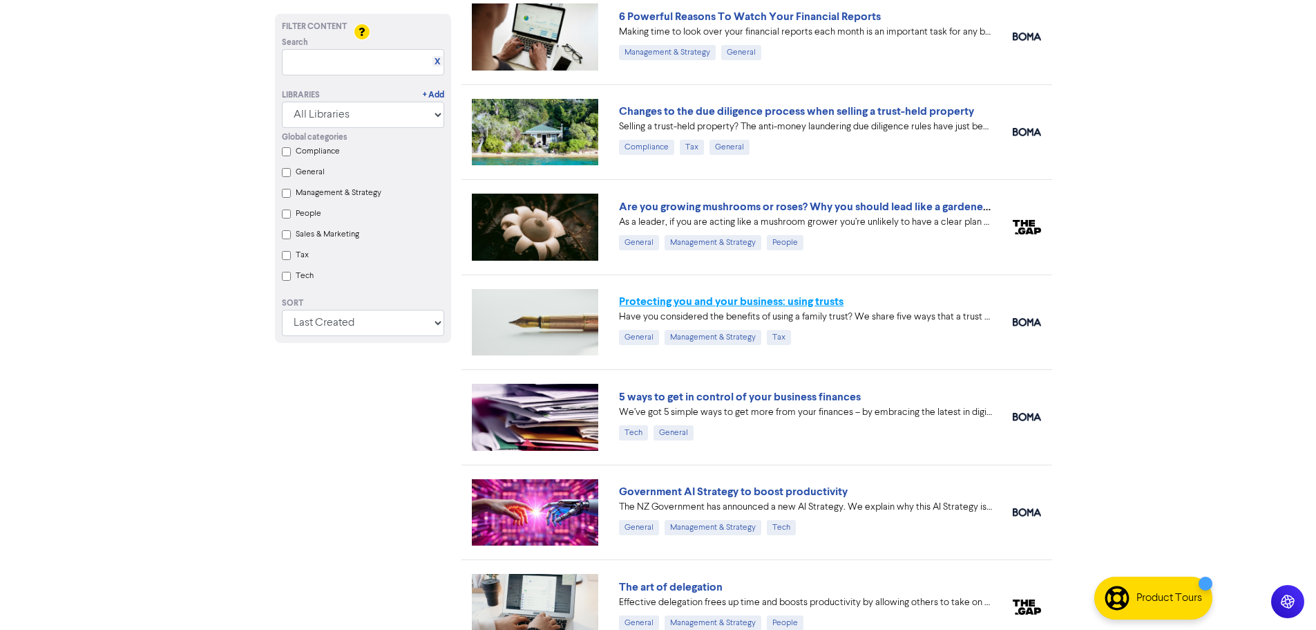
scroll to position [967, 0]
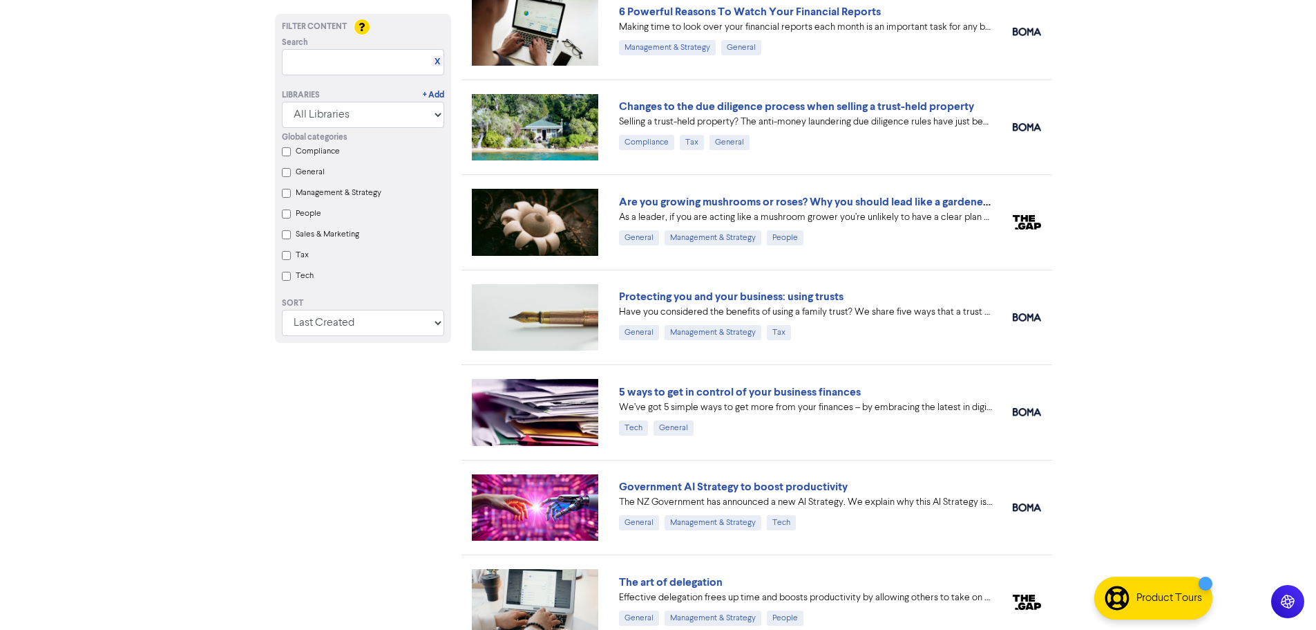
click at [820, 376] on div "5 ways to get in control of your business finances We’ve got 5 simple ways to g…" at bounding box center [757, 411] width 591 height 95
click at [821, 388] on link "5 ways to get in control of your business finances" at bounding box center [740, 392] width 242 height 14
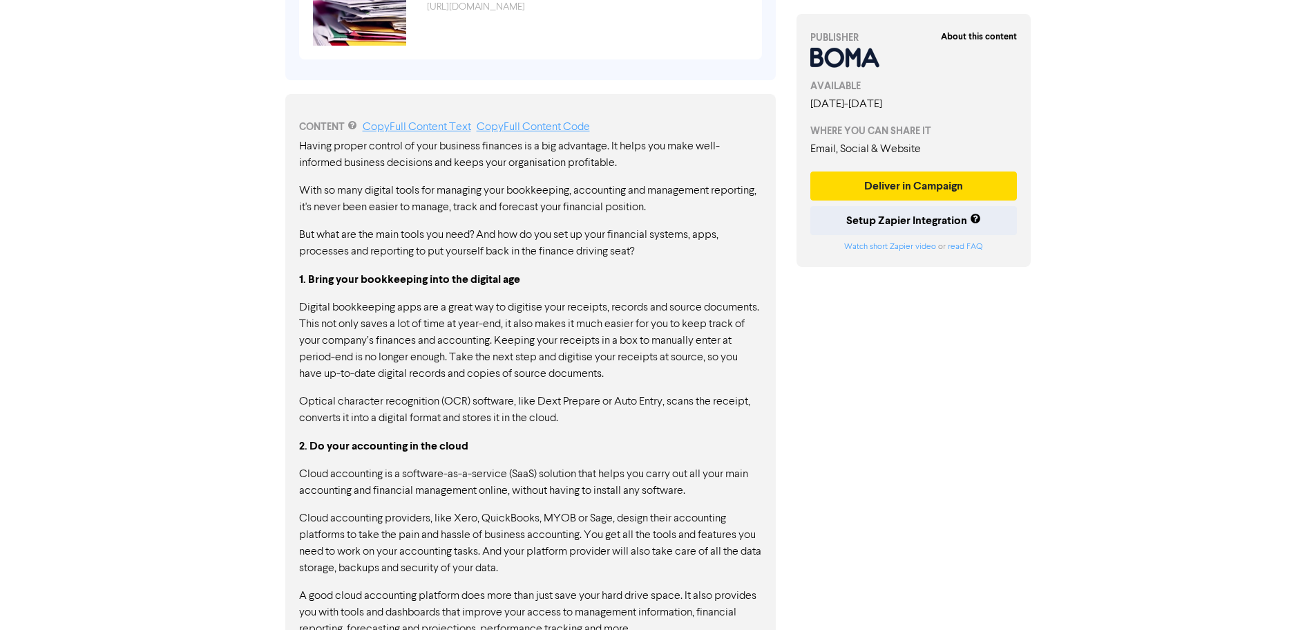
scroll to position [622, 0]
click at [420, 126] on link "Copy Full Content Text" at bounding box center [417, 127] width 108 height 11
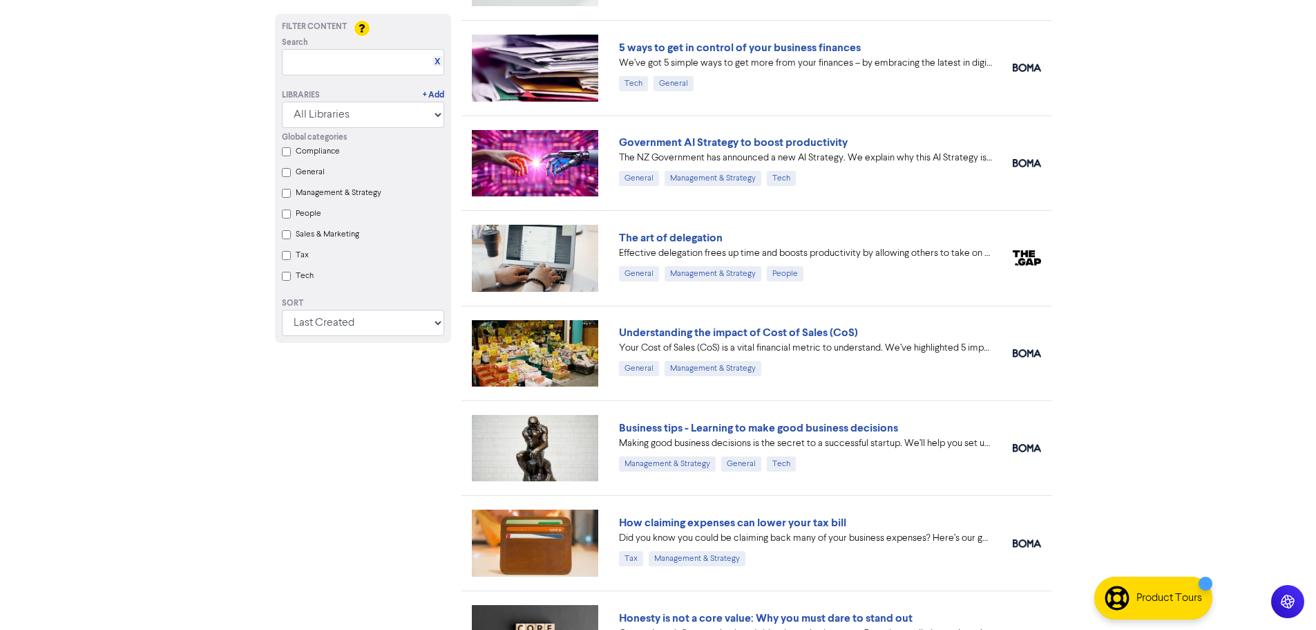
scroll to position [1313, 0]
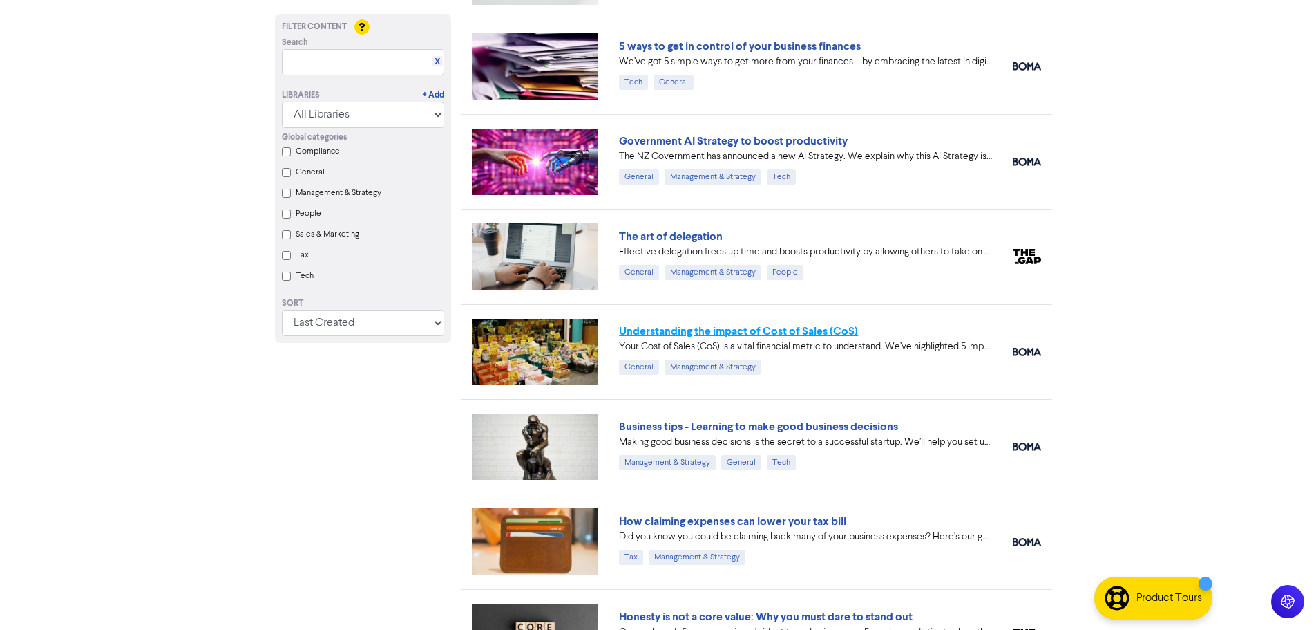
click at [821, 336] on link "Understanding the impact of Cost of Sales (CoS)" at bounding box center [738, 331] width 239 height 14
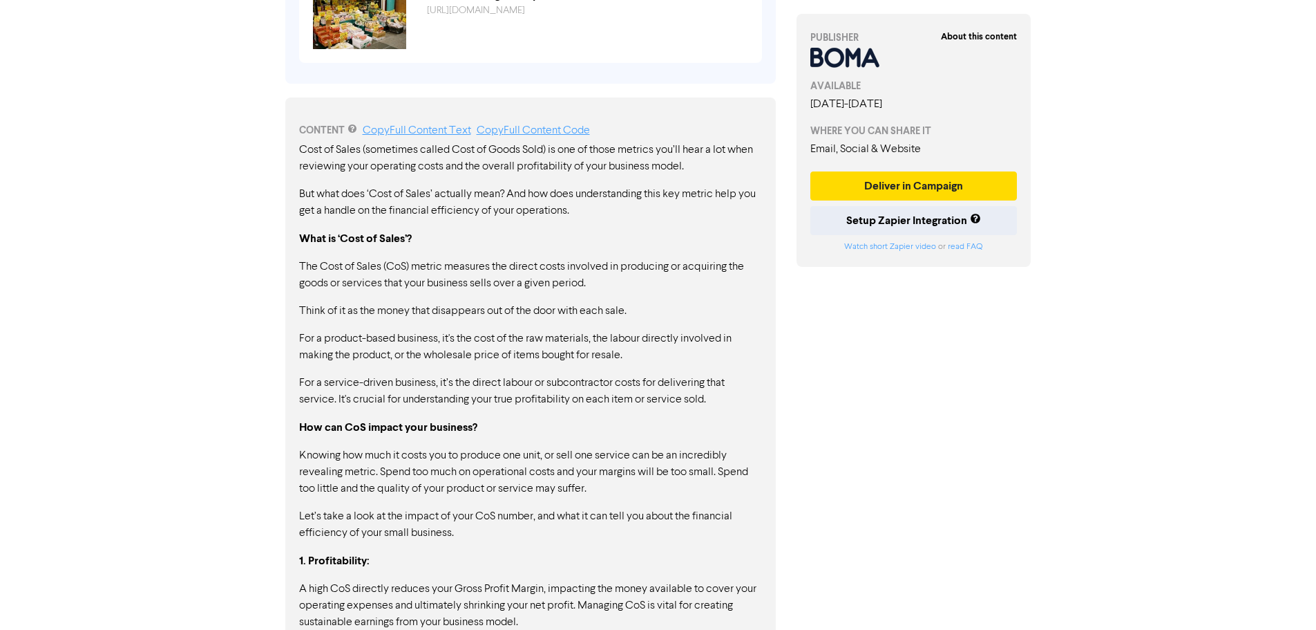
scroll to position [513, 0]
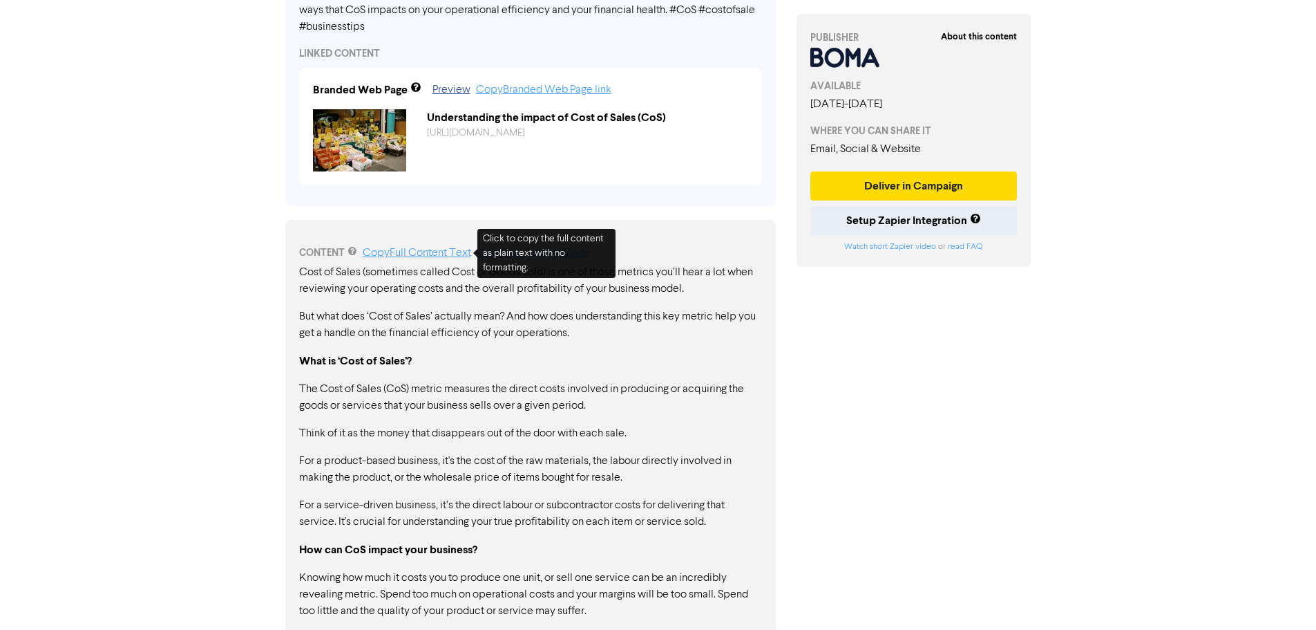
click at [434, 253] on link "Copy Full Content Text" at bounding box center [417, 252] width 108 height 11
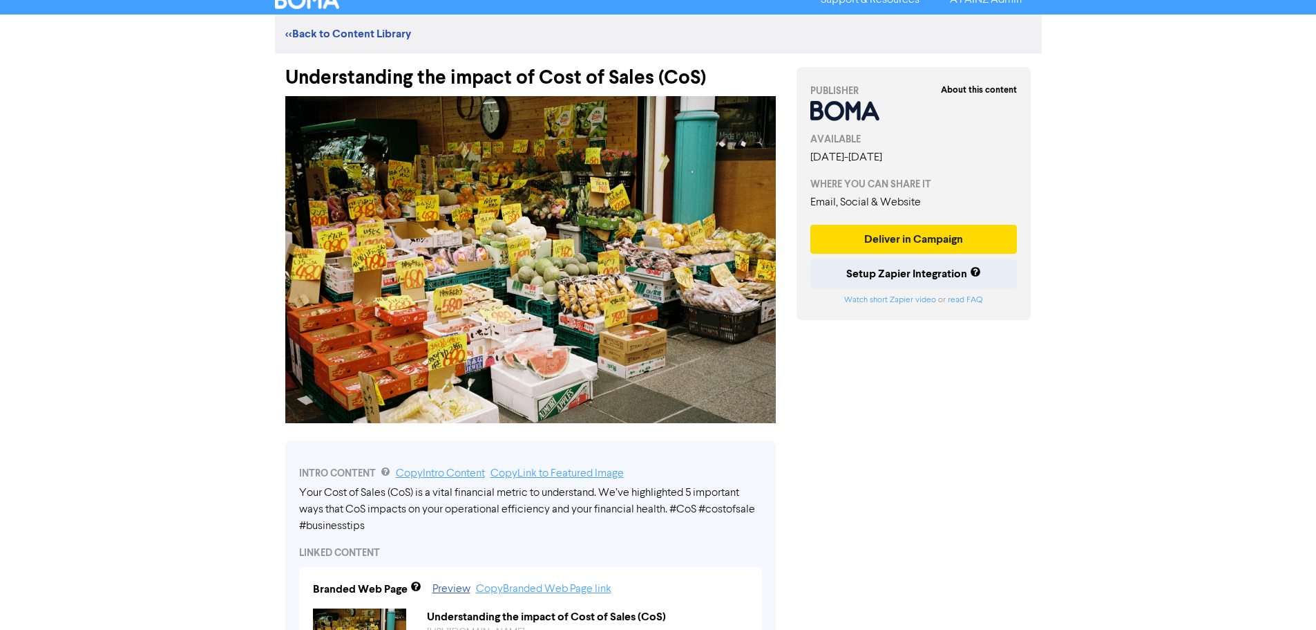
scroll to position [0, 0]
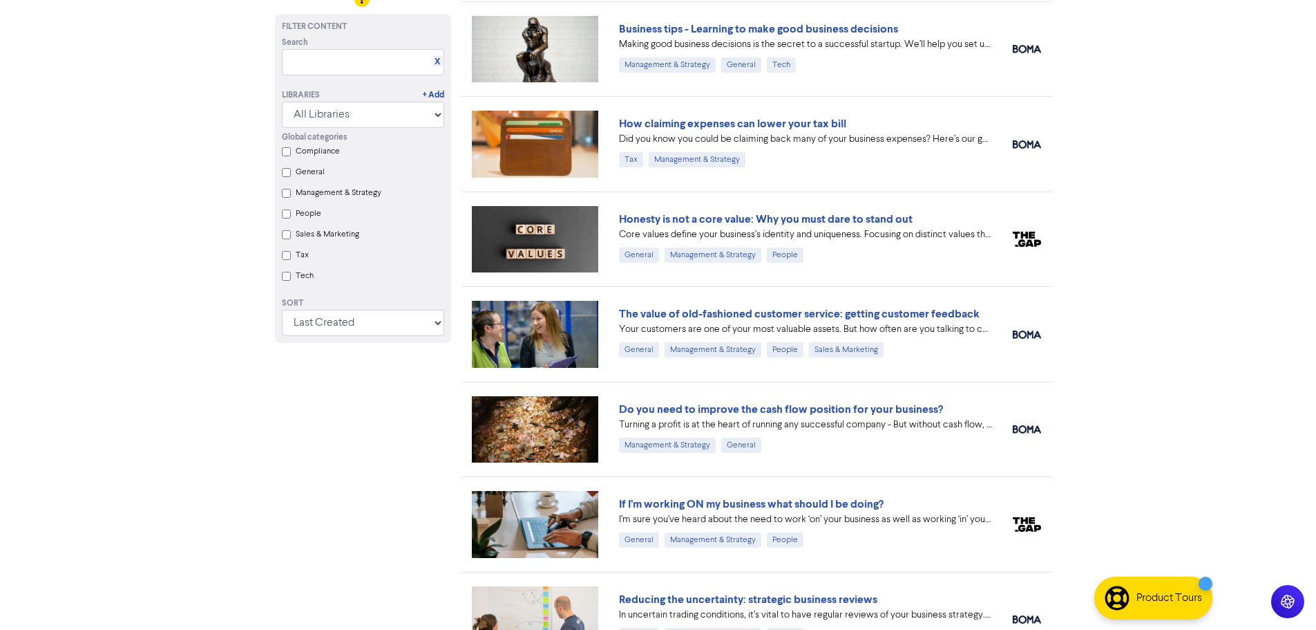
scroll to position [1728, 0]
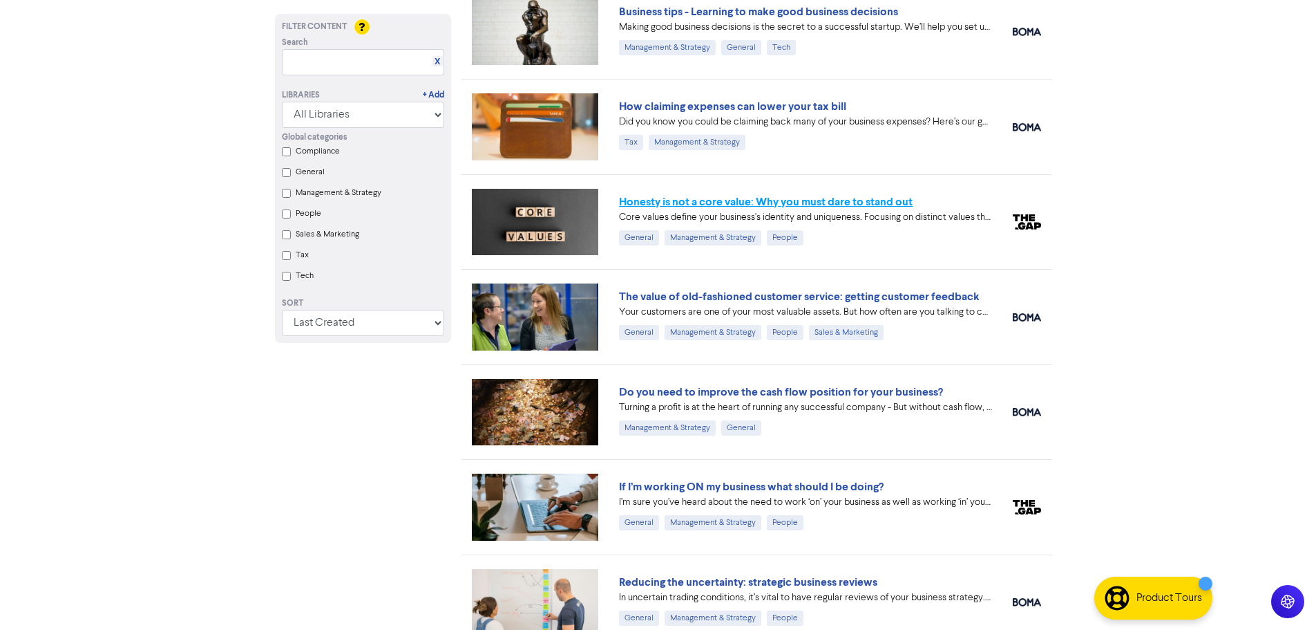
click at [886, 199] on link "Honesty is not a core value: Why you must dare to stand out" at bounding box center [766, 202] width 294 height 14
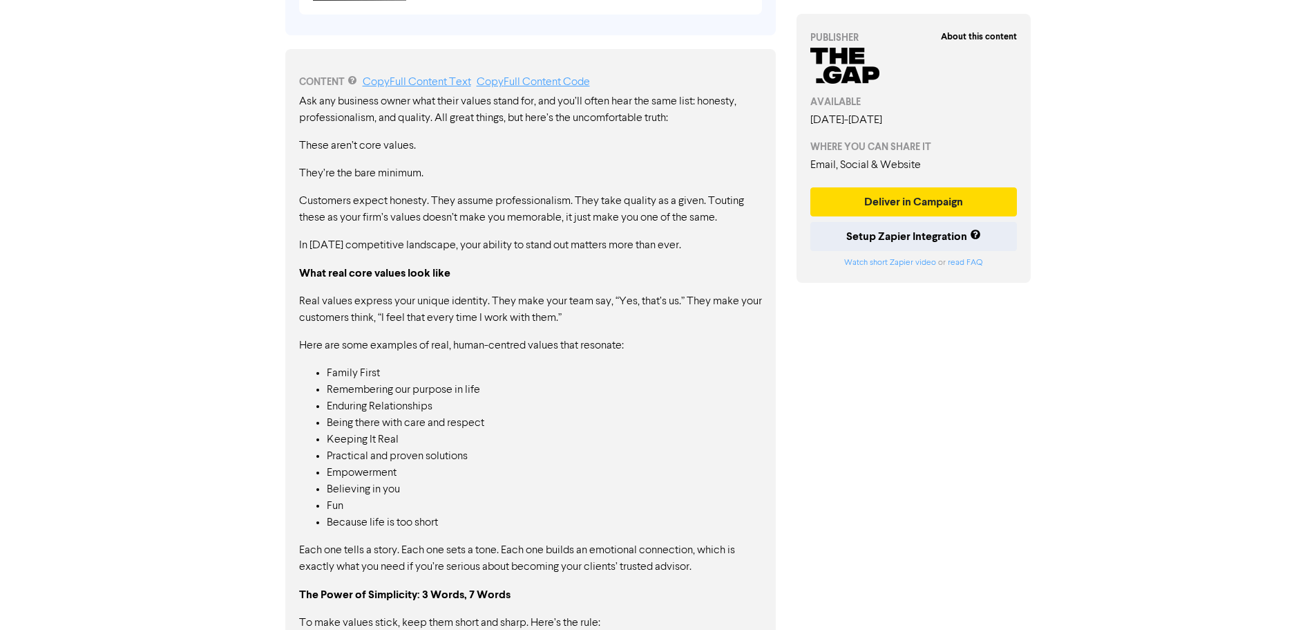
scroll to position [697, 0]
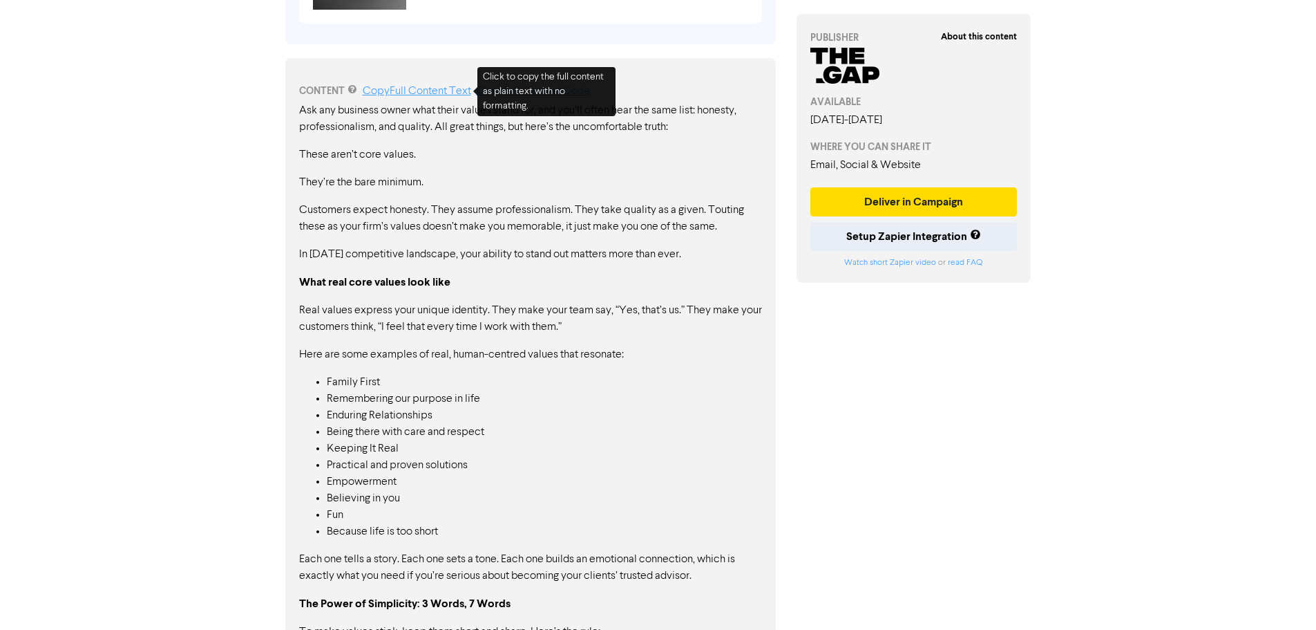
click at [385, 88] on link "Copy Full Content Text" at bounding box center [417, 91] width 108 height 11
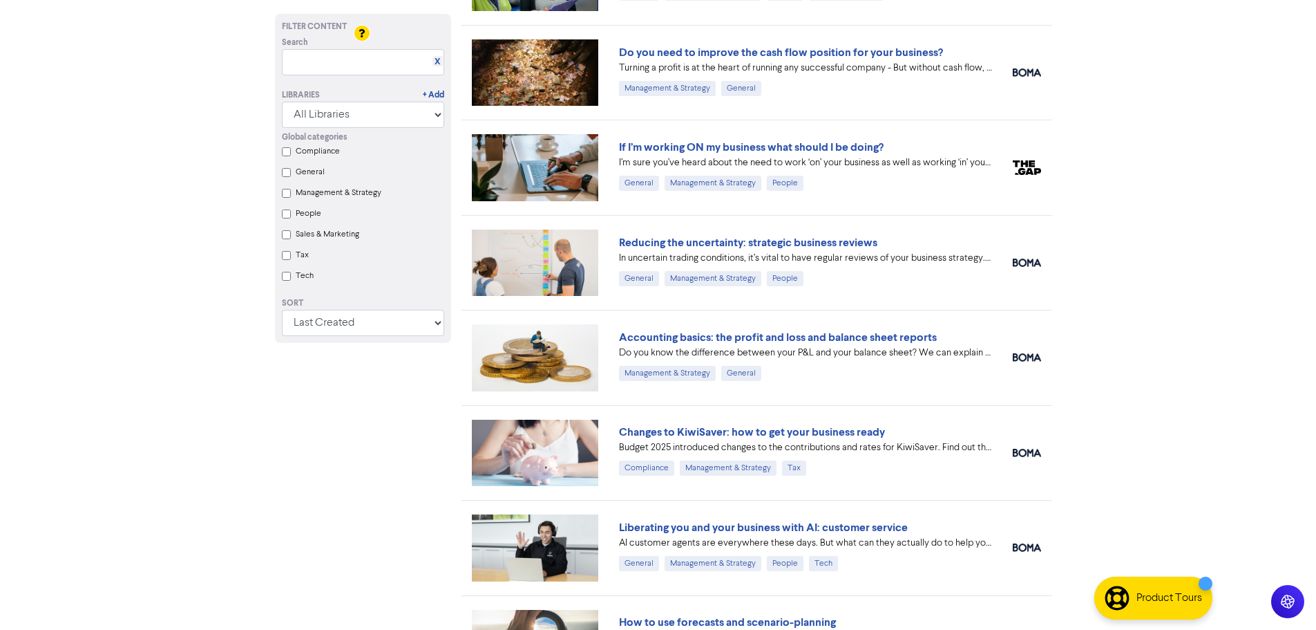
scroll to position [2073, 0]
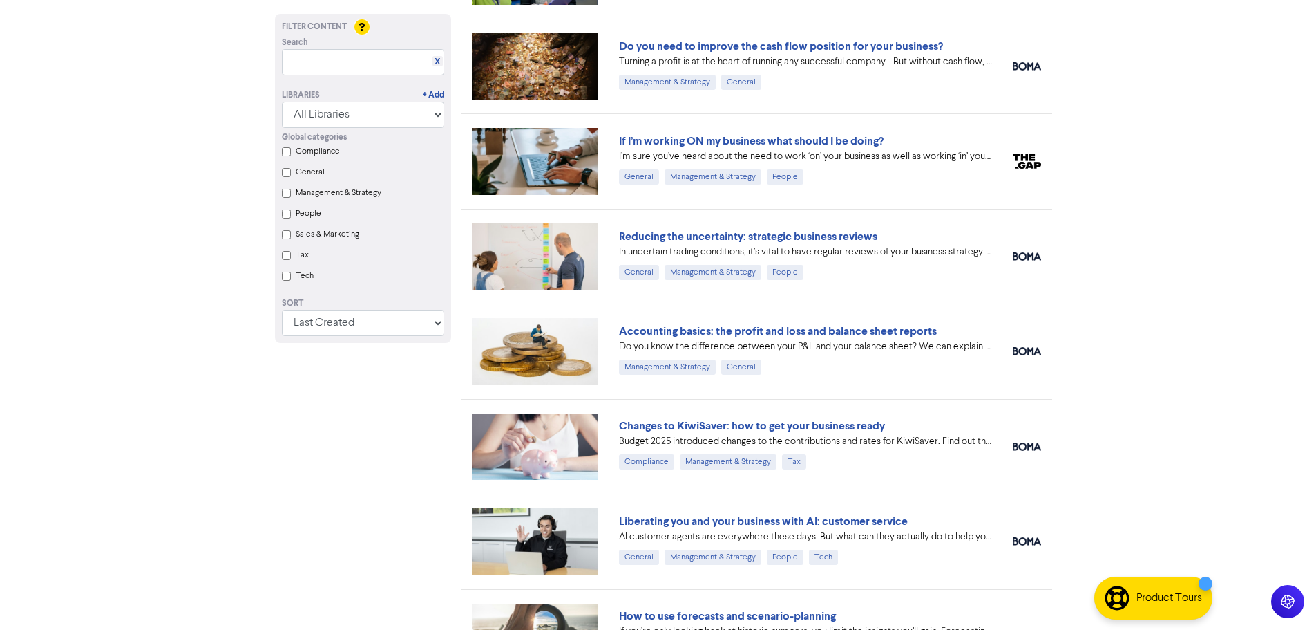
click at [863, 225] on div "Reducing the uncertainty: strategic business reviews In uncertain trading condi…" at bounding box center [757, 256] width 591 height 95
click at [861, 233] on link "Reducing the uncertainty: strategic business reviews" at bounding box center [748, 236] width 258 height 14
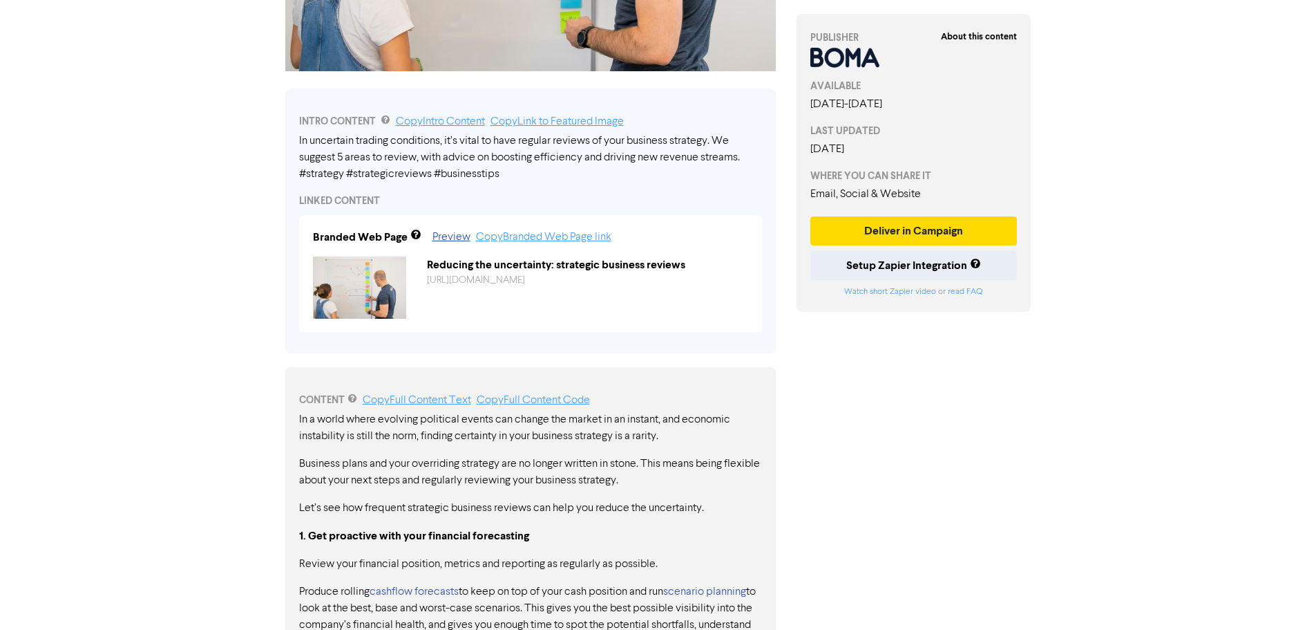
scroll to position [339, 0]
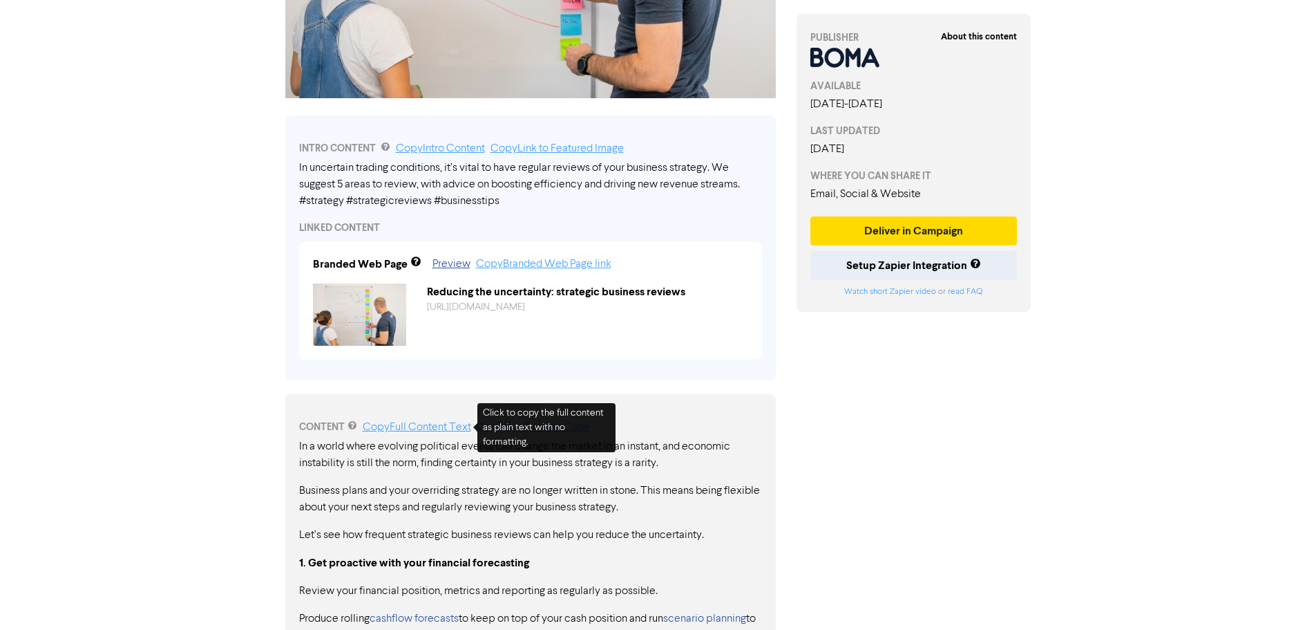
click at [416, 423] on link "Copy Full Content Text" at bounding box center [417, 427] width 108 height 11
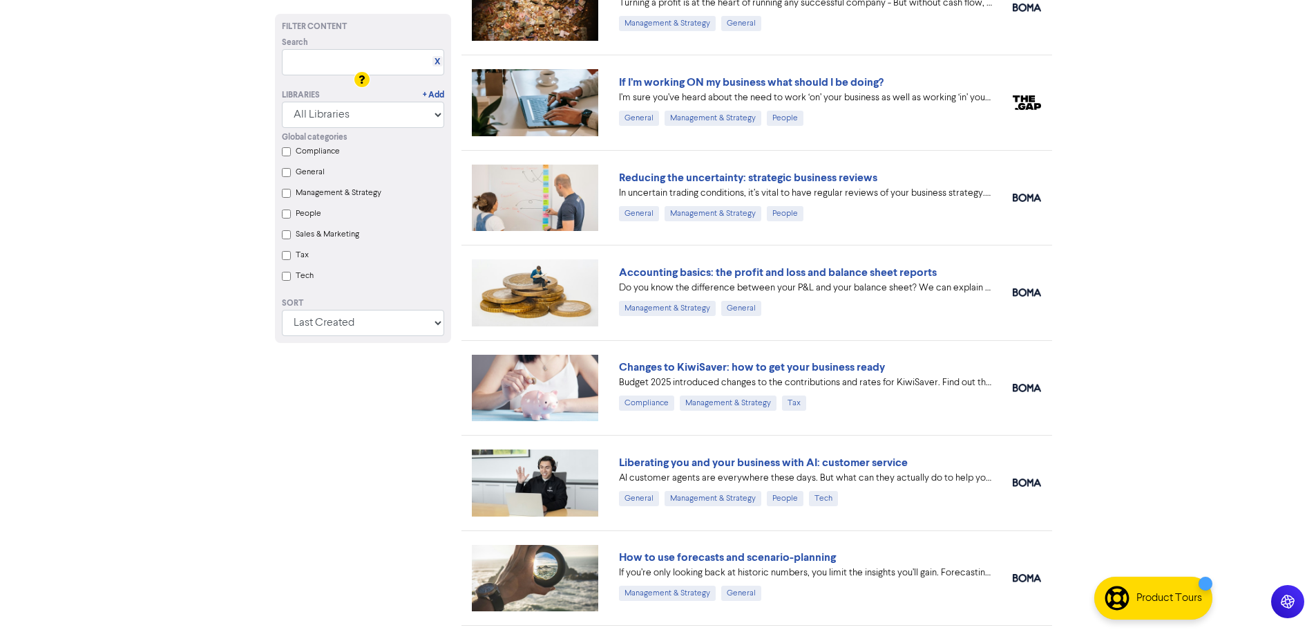
scroll to position [2211, 0]
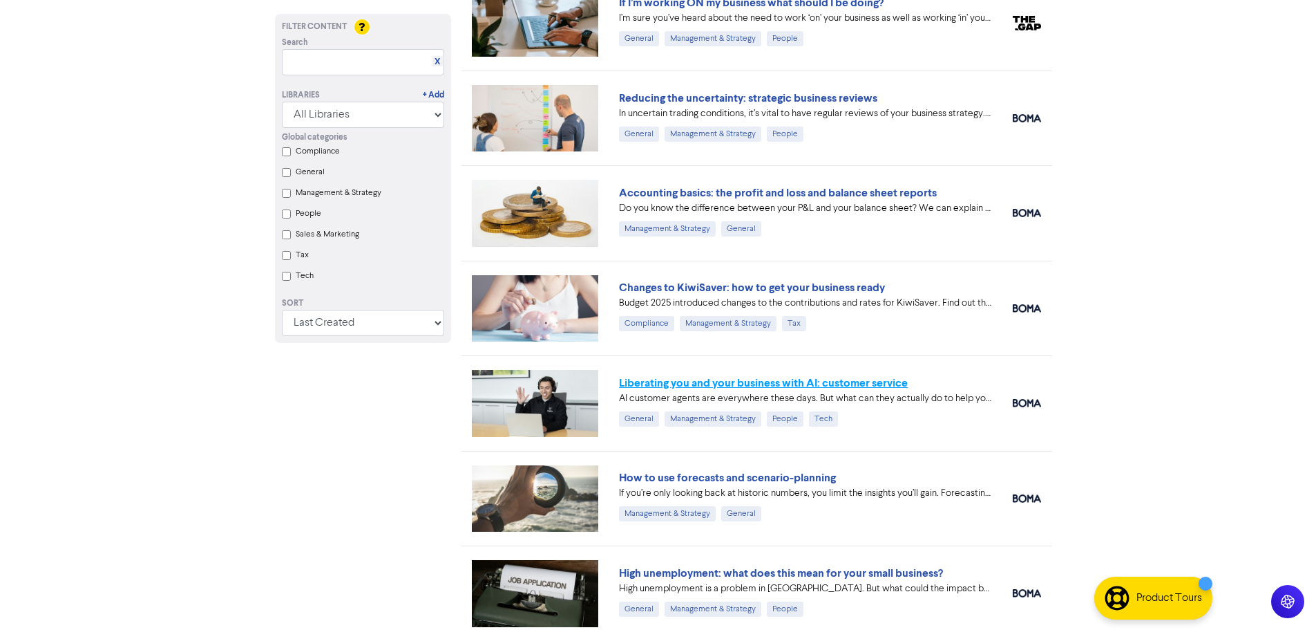
click at [900, 384] on link "Liberating you and your business with AI: customer service" at bounding box center [763, 383] width 289 height 14
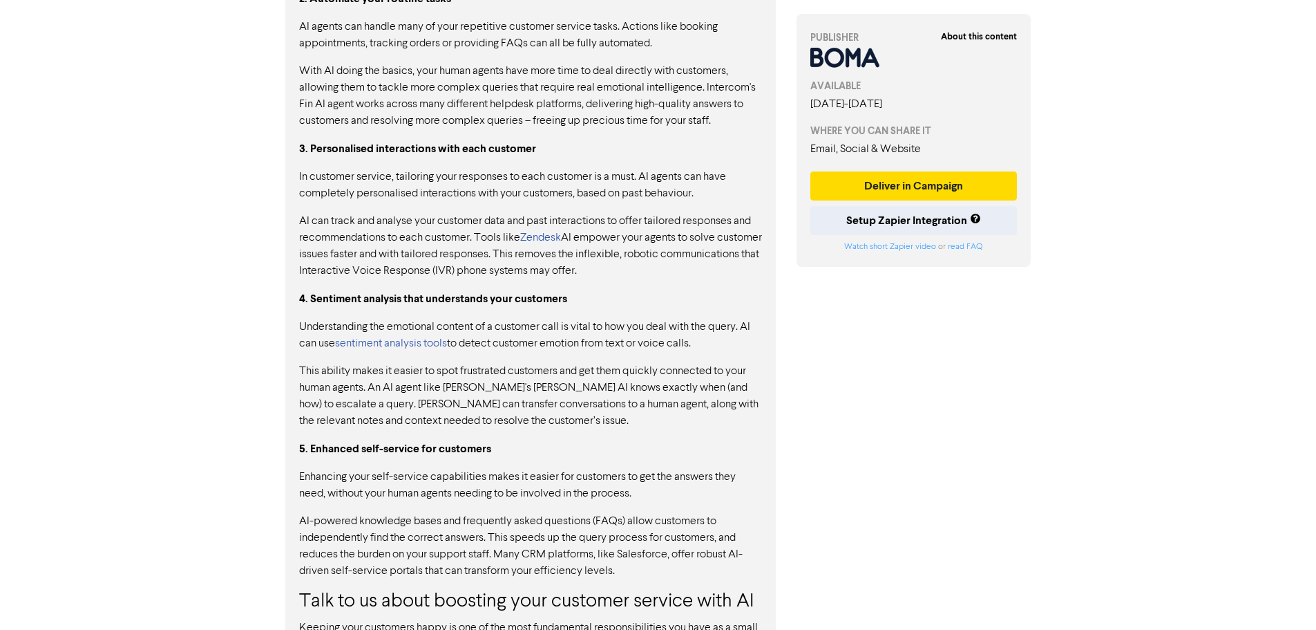
scroll to position [1106, 0]
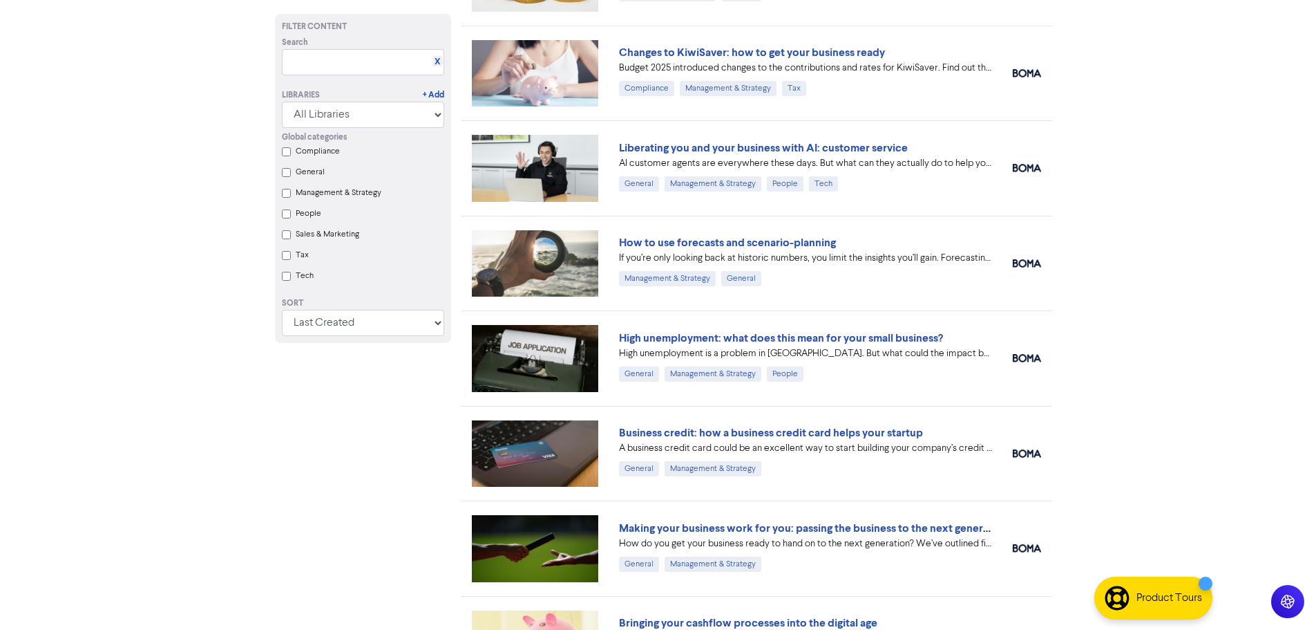
scroll to position [2455, 0]
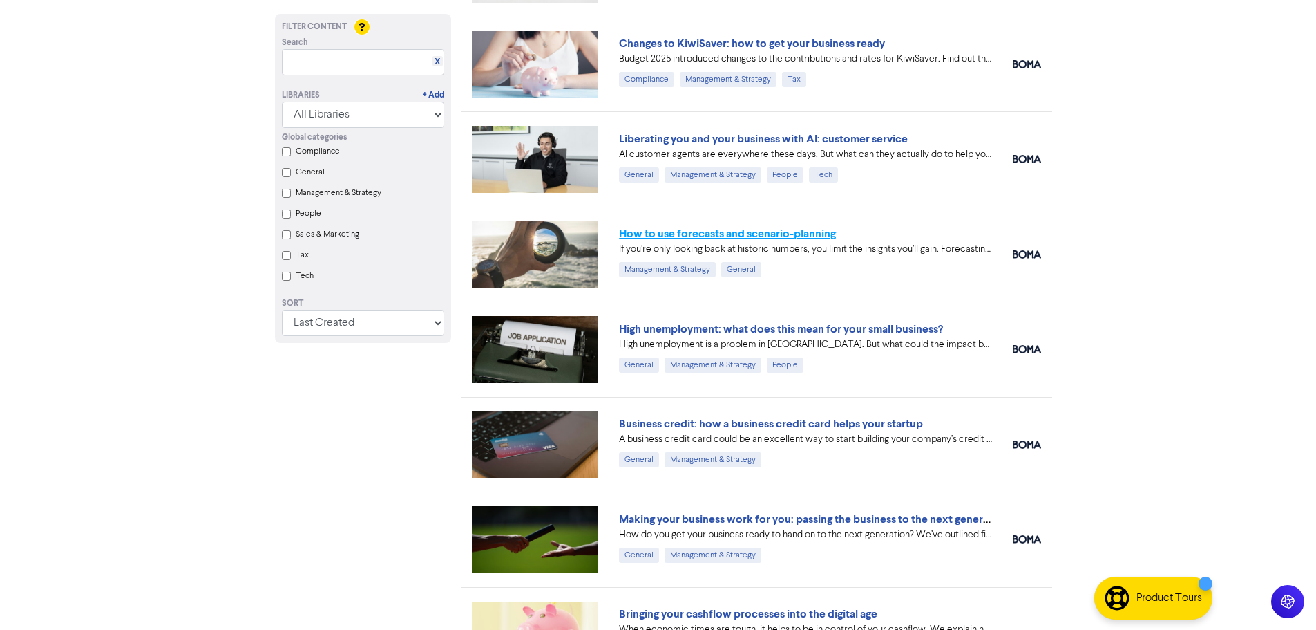
click at [816, 238] on link "How to use forecasts and scenario-planning" at bounding box center [727, 234] width 217 height 14
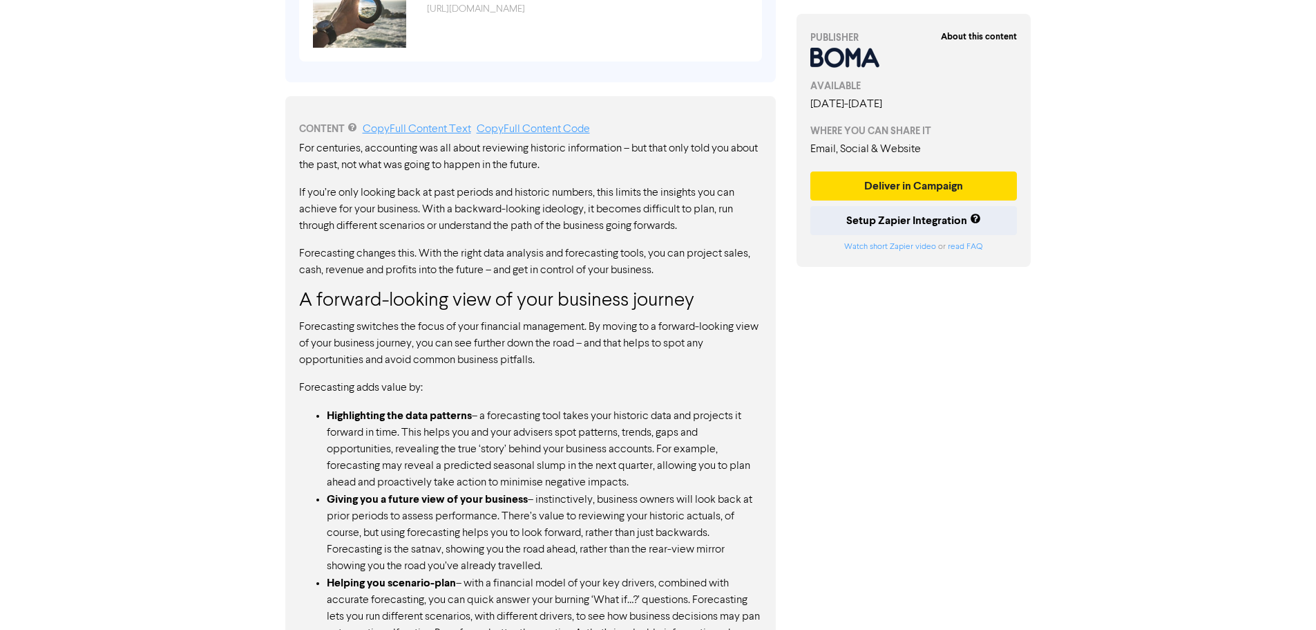
scroll to position [585, 0]
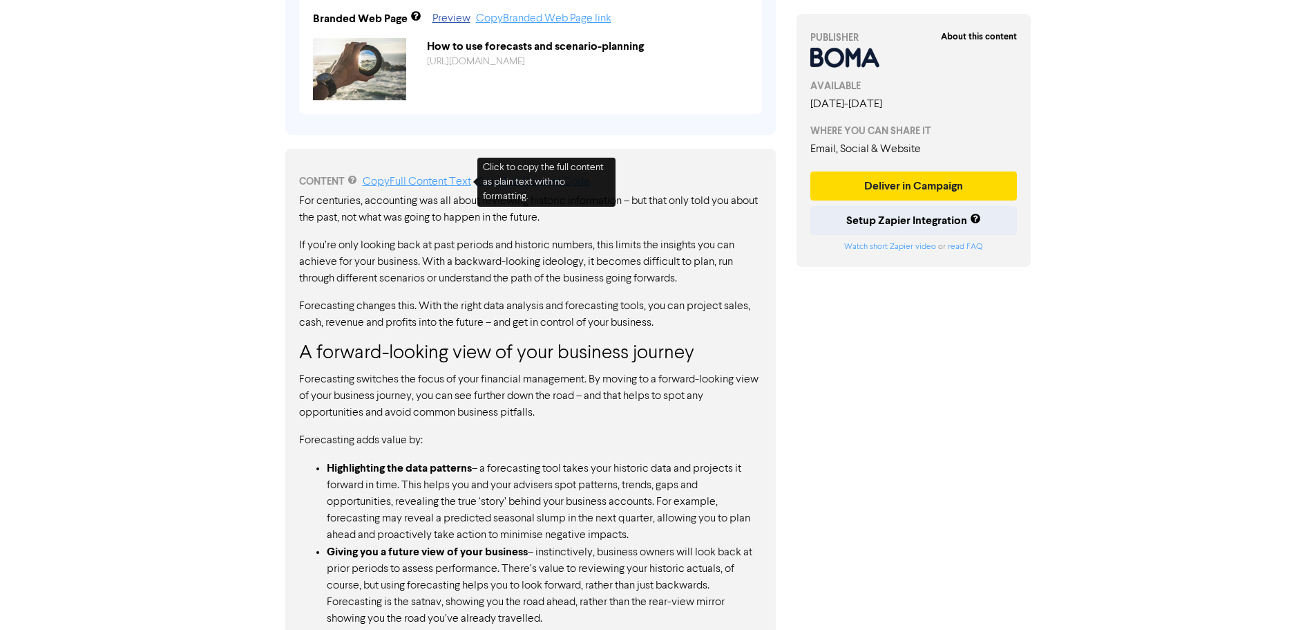
click at [386, 182] on link "Copy Full Content Text" at bounding box center [417, 181] width 108 height 11
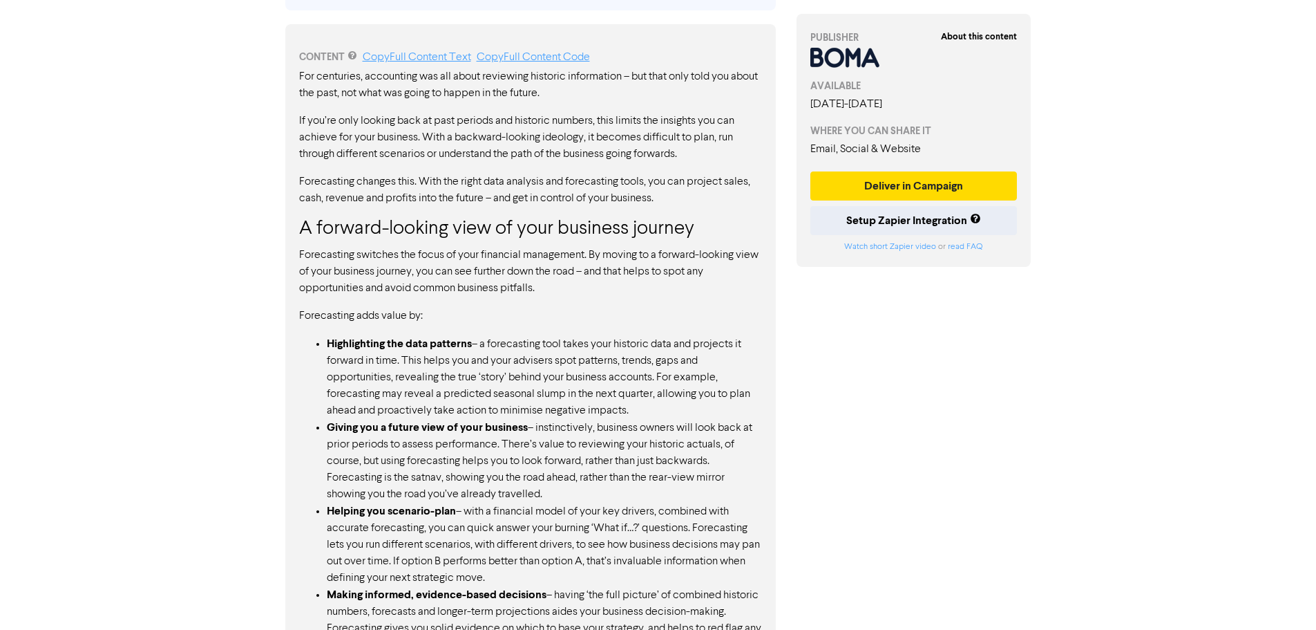
scroll to position [930, 0]
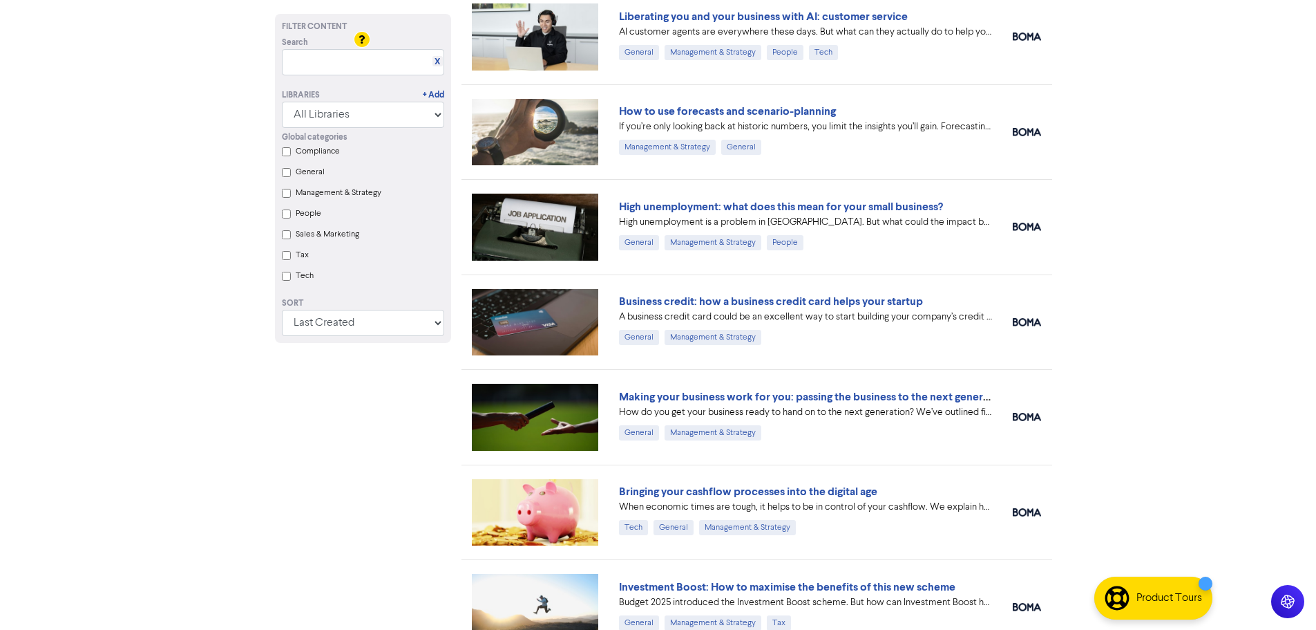
scroll to position [2594, 0]
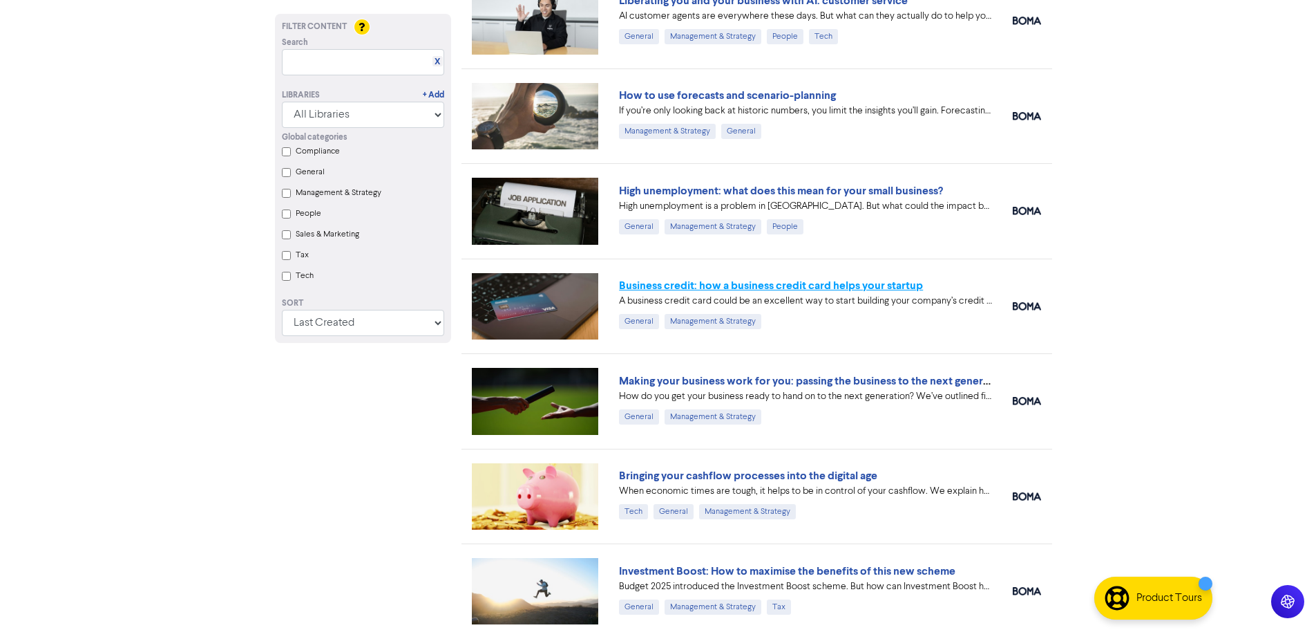
click at [827, 285] on link "Business credit: how a business credit card helps your startup" at bounding box center [771, 285] width 304 height 14
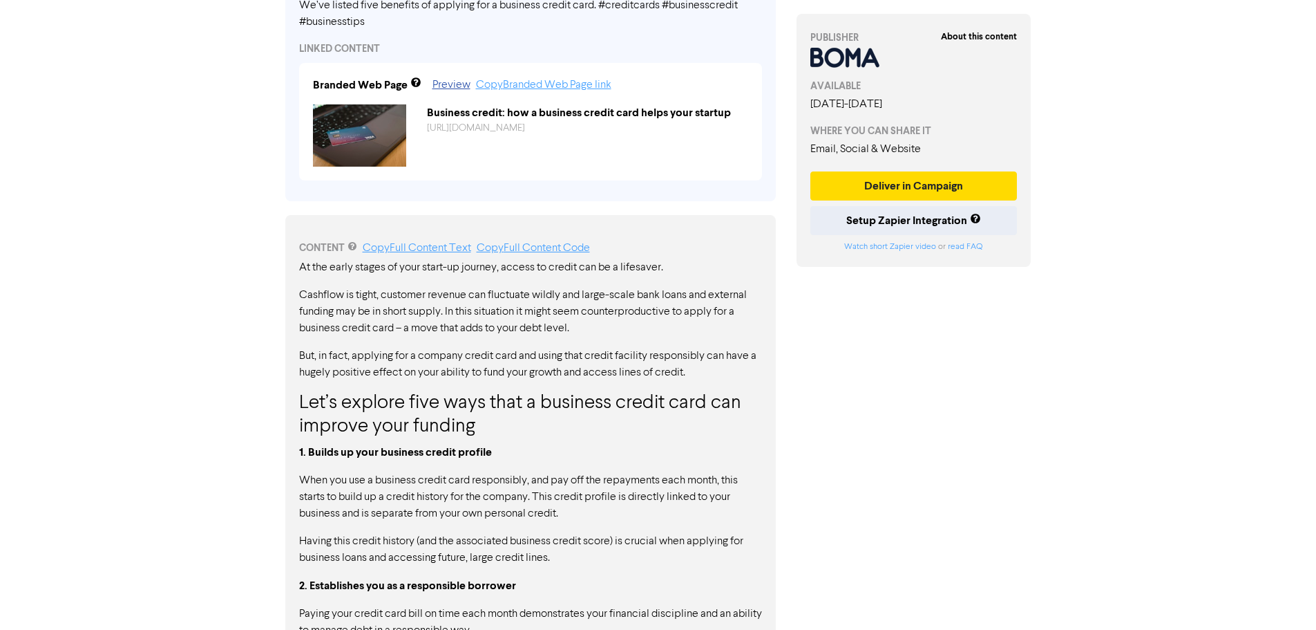
scroll to position [521, 0]
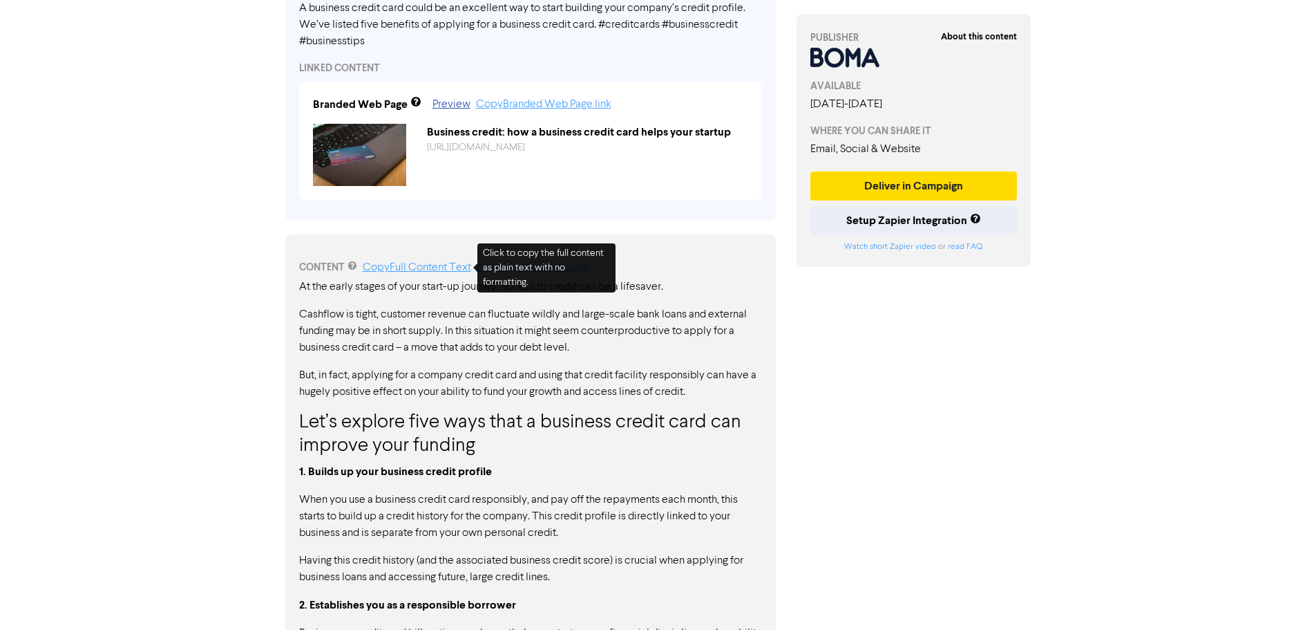
click at [384, 268] on link "Copy Full Content Text" at bounding box center [417, 267] width 108 height 11
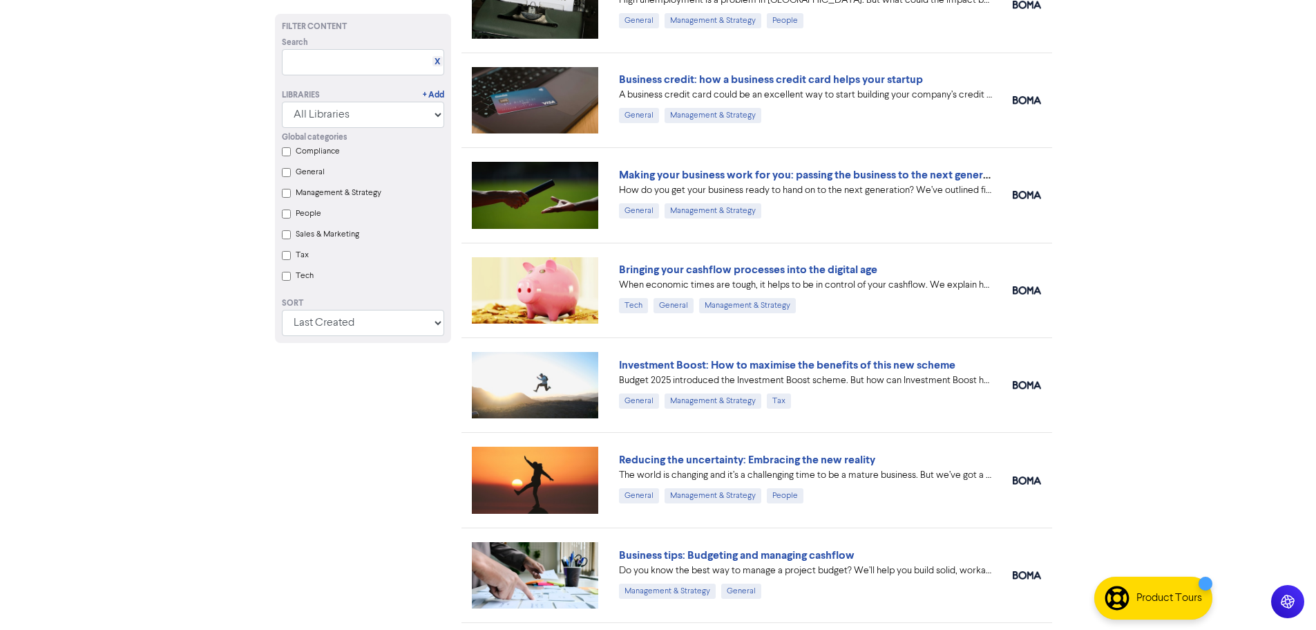
scroll to position [2801, 0]
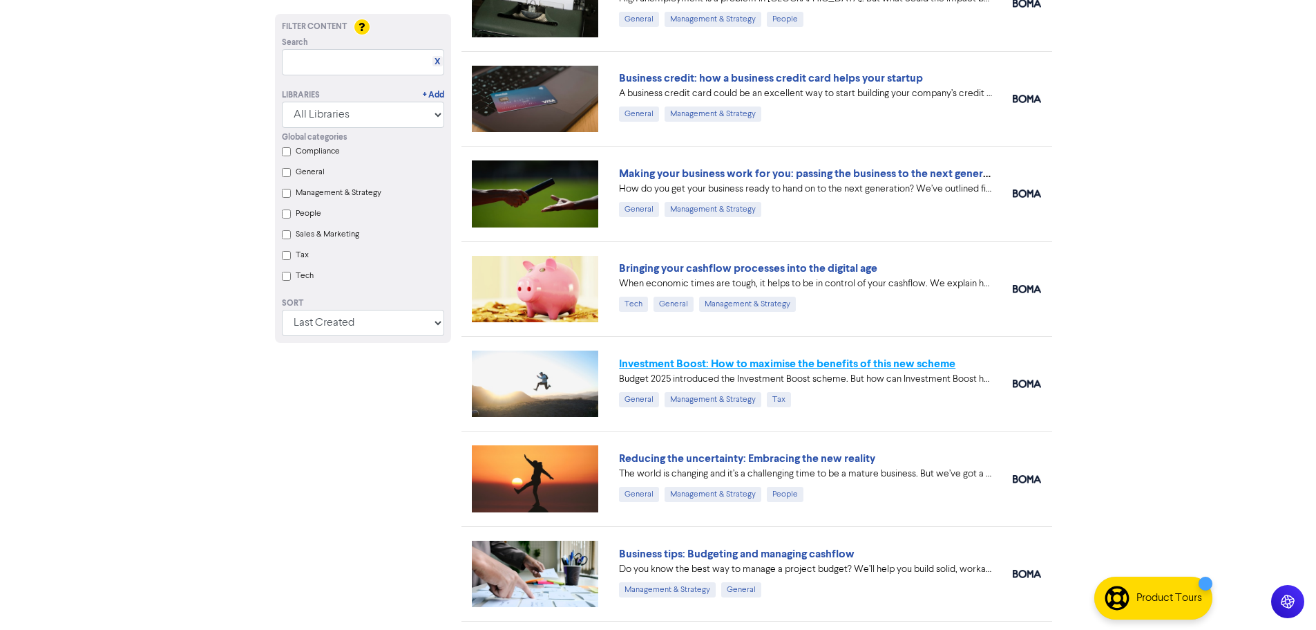
click at [865, 360] on link "Investment Boost: How to maximise the benefits of this new scheme" at bounding box center [787, 364] width 337 height 14
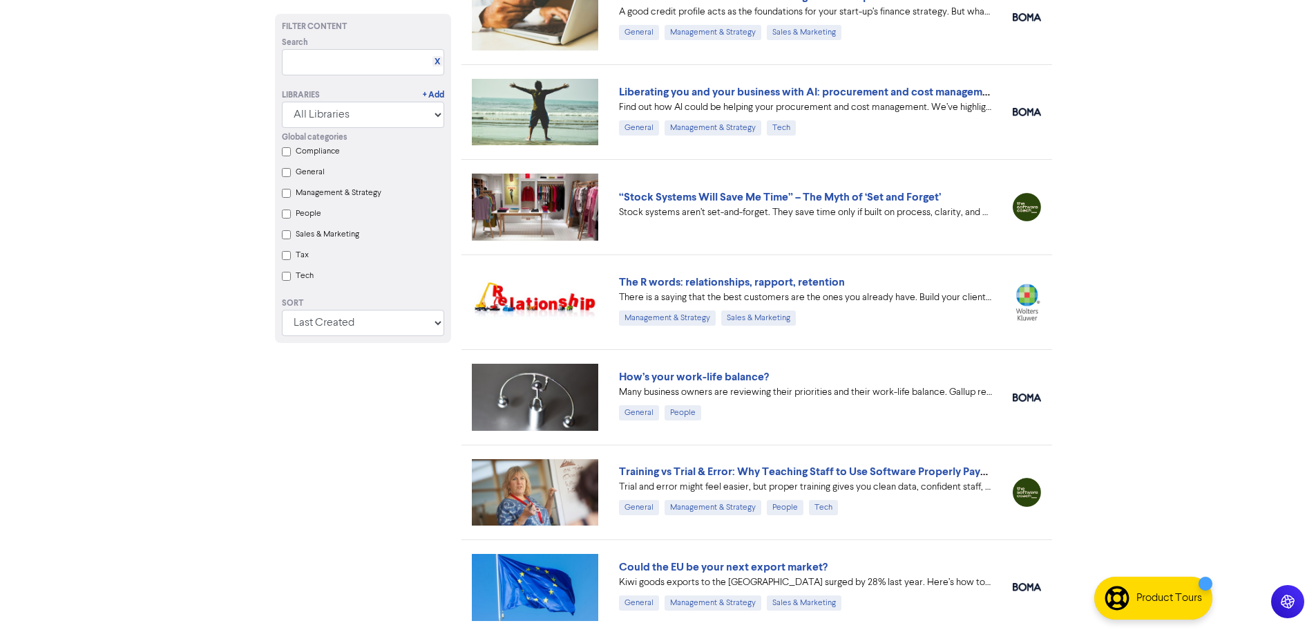
scroll to position [3475, 0]
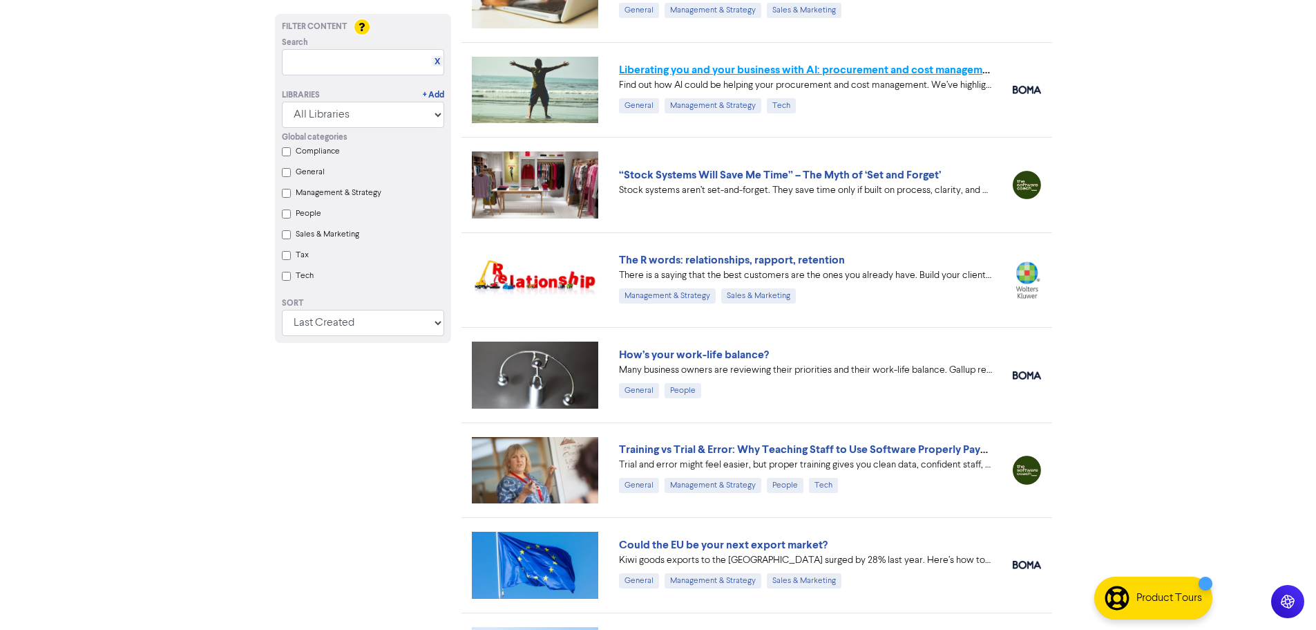
click at [871, 75] on link "Liberating you and your business with AI: procurement and cost management" at bounding box center [809, 70] width 380 height 14
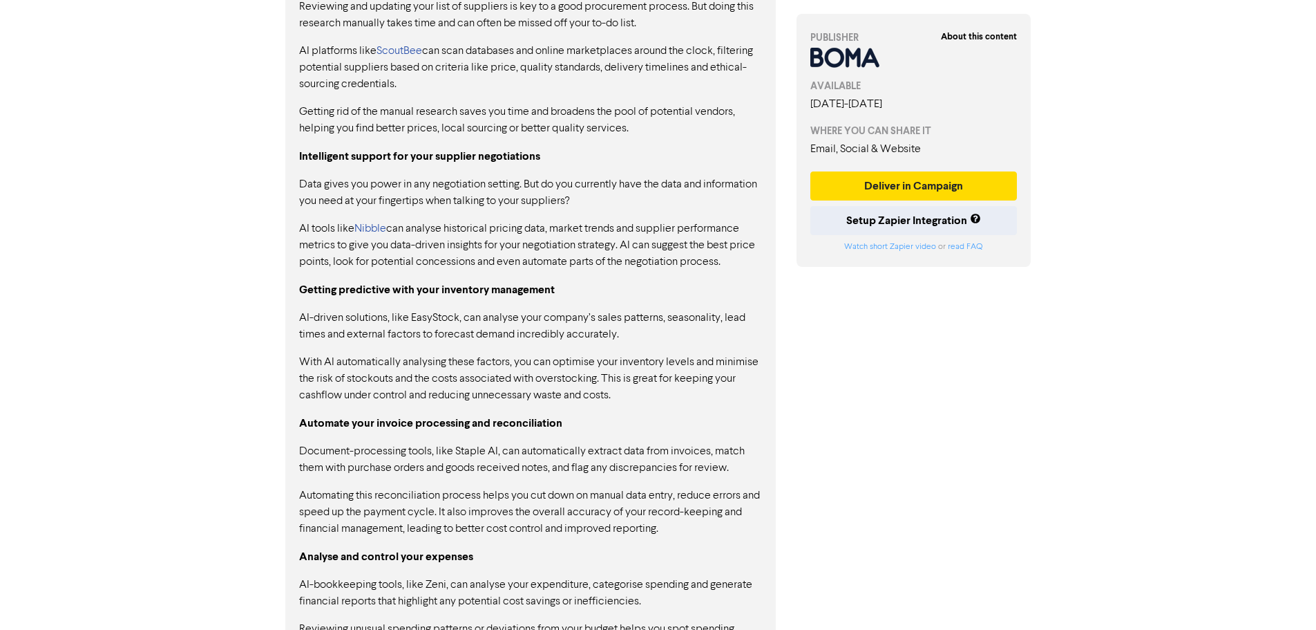
scroll to position [1035, 0]
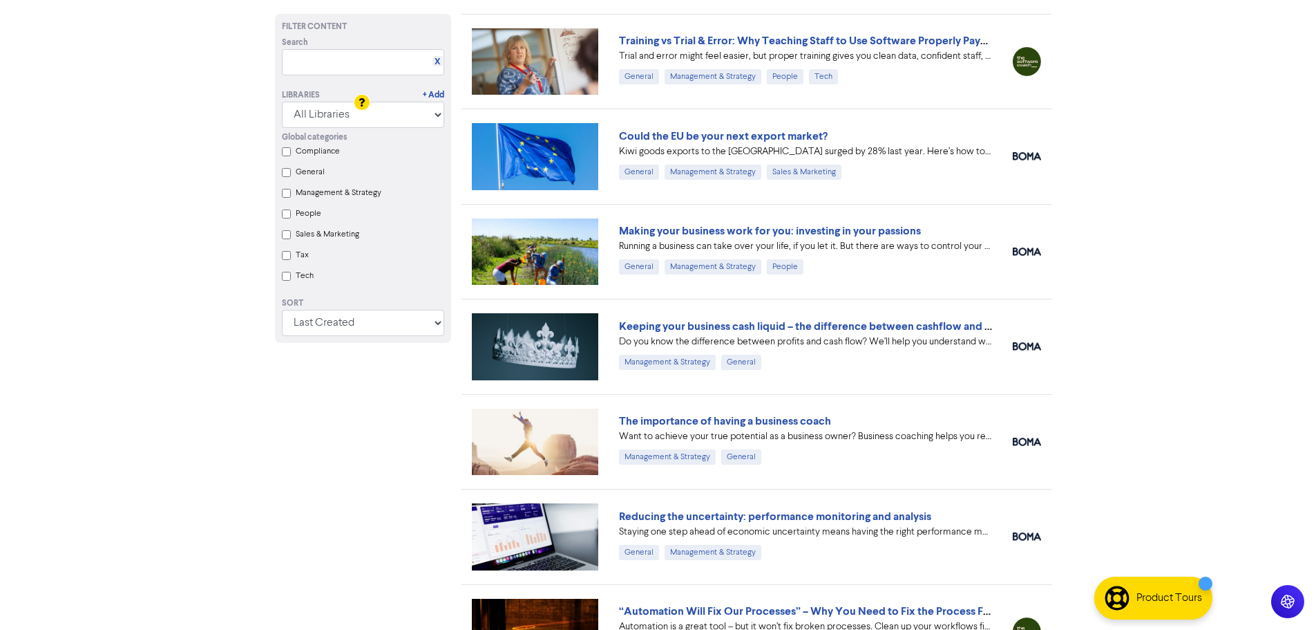
scroll to position [3958, 0]
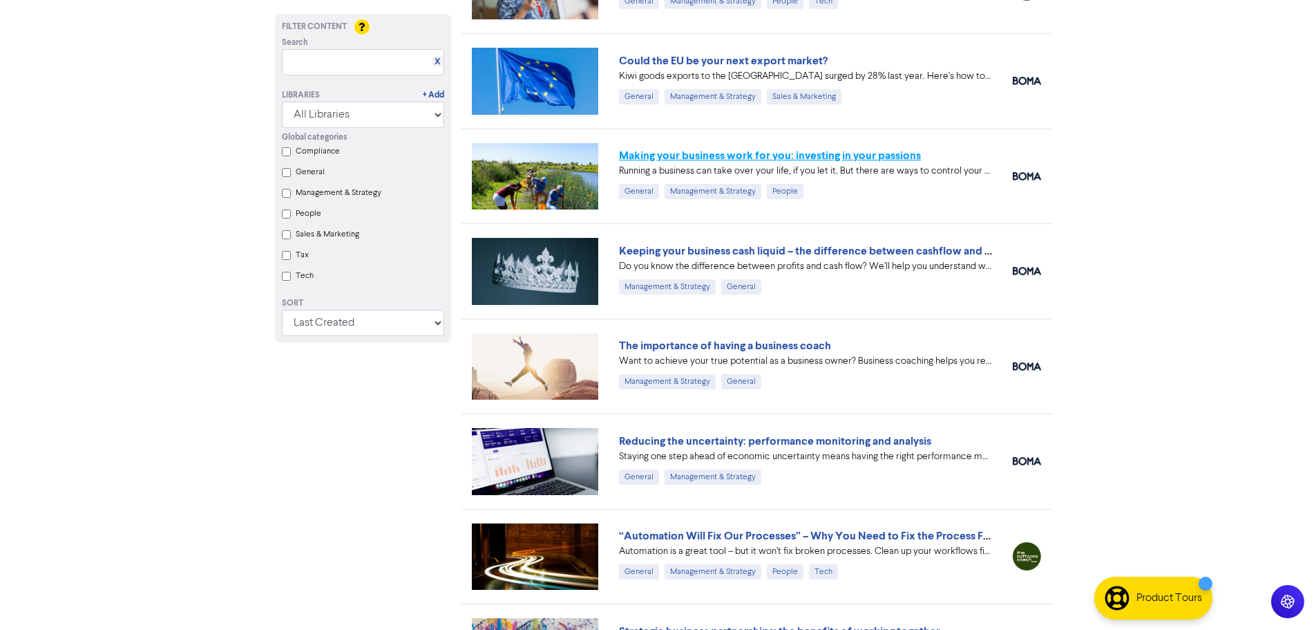
click at [844, 155] on link "Making your business work for you: investing in your passions" at bounding box center [770, 156] width 302 height 14
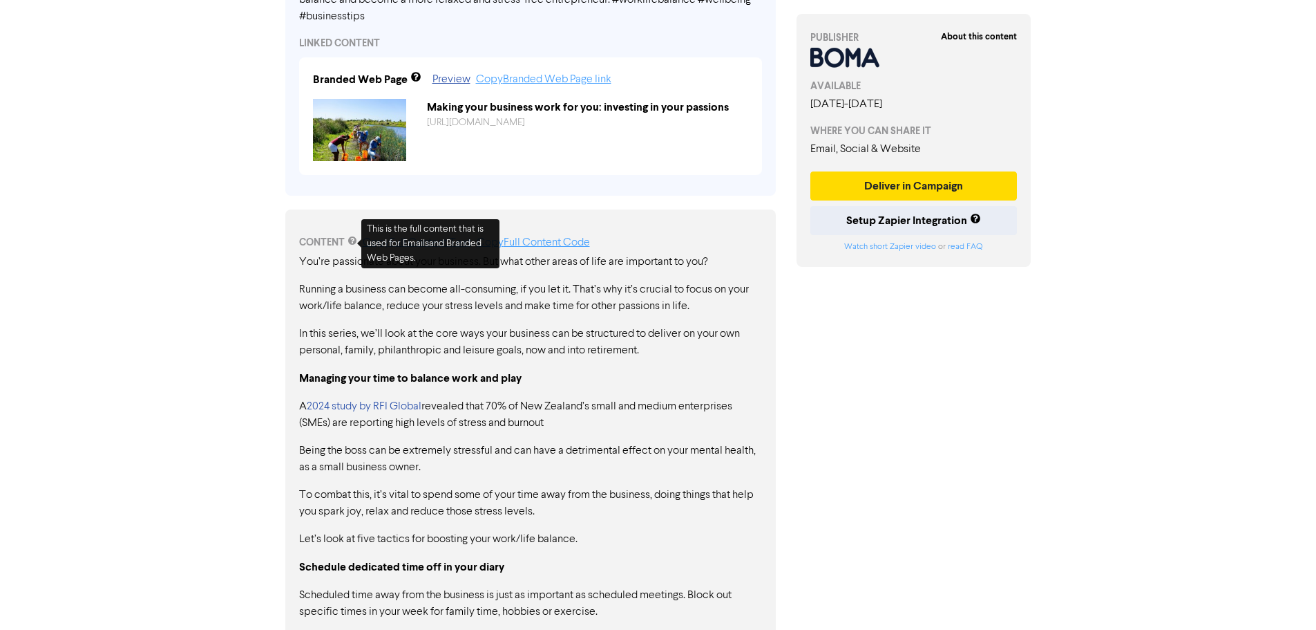
scroll to position [691, 0]
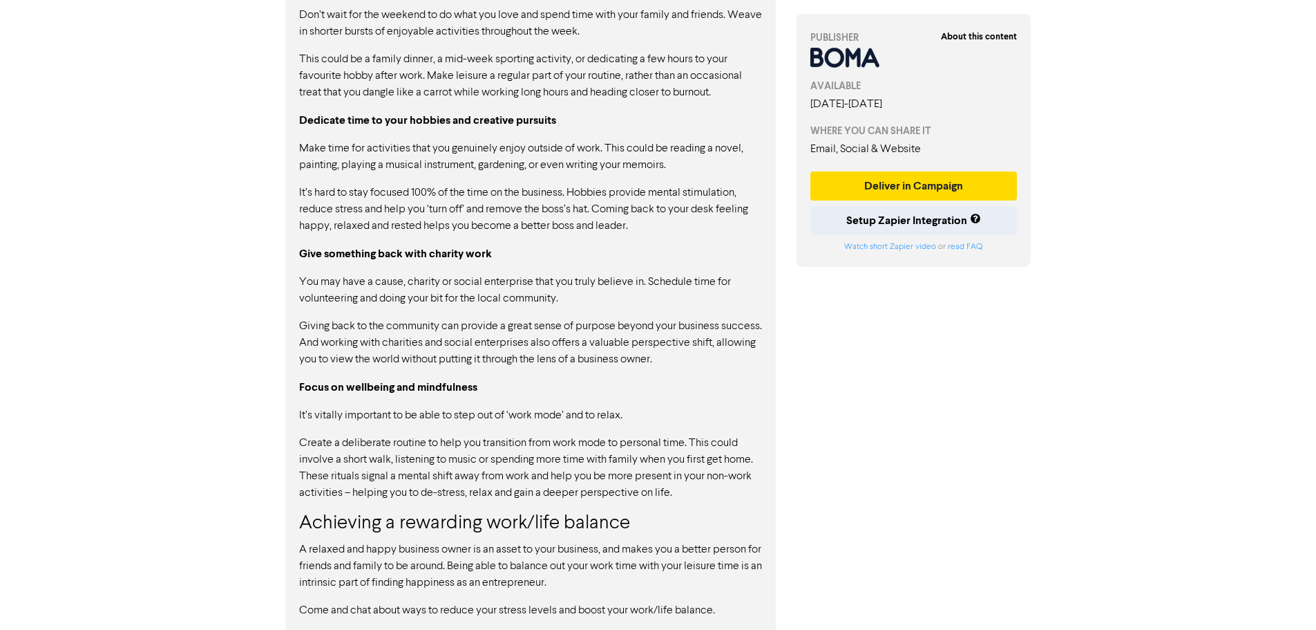
scroll to position [1273, 0]
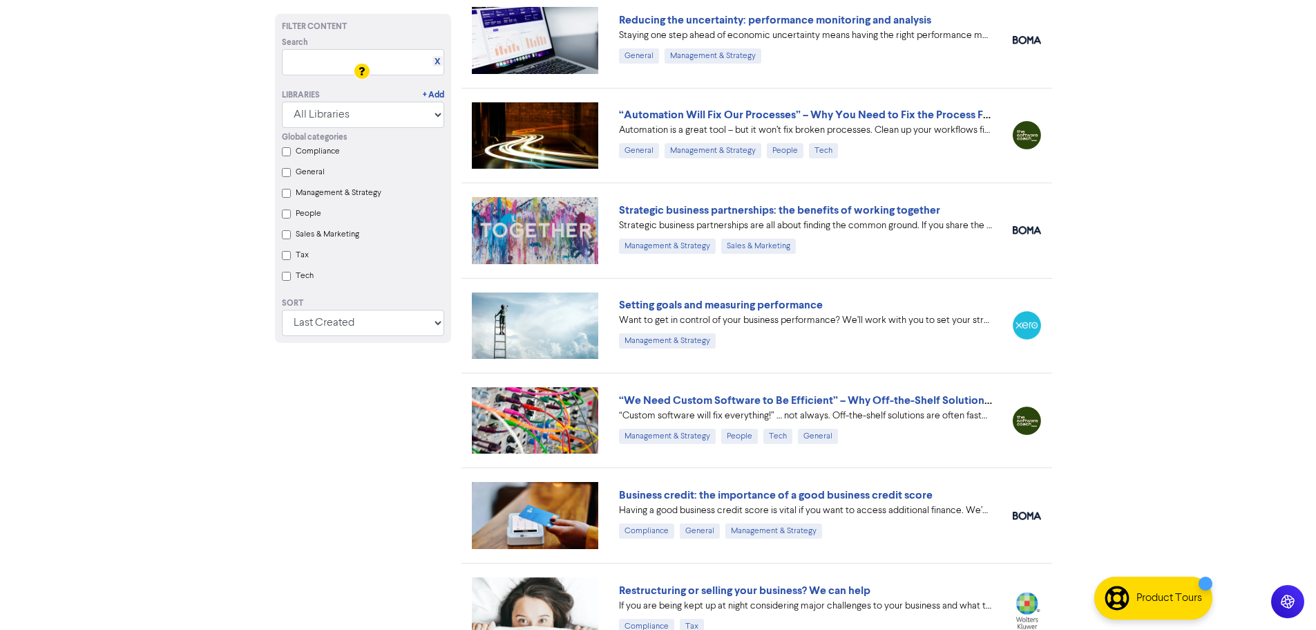
scroll to position [4424, 0]
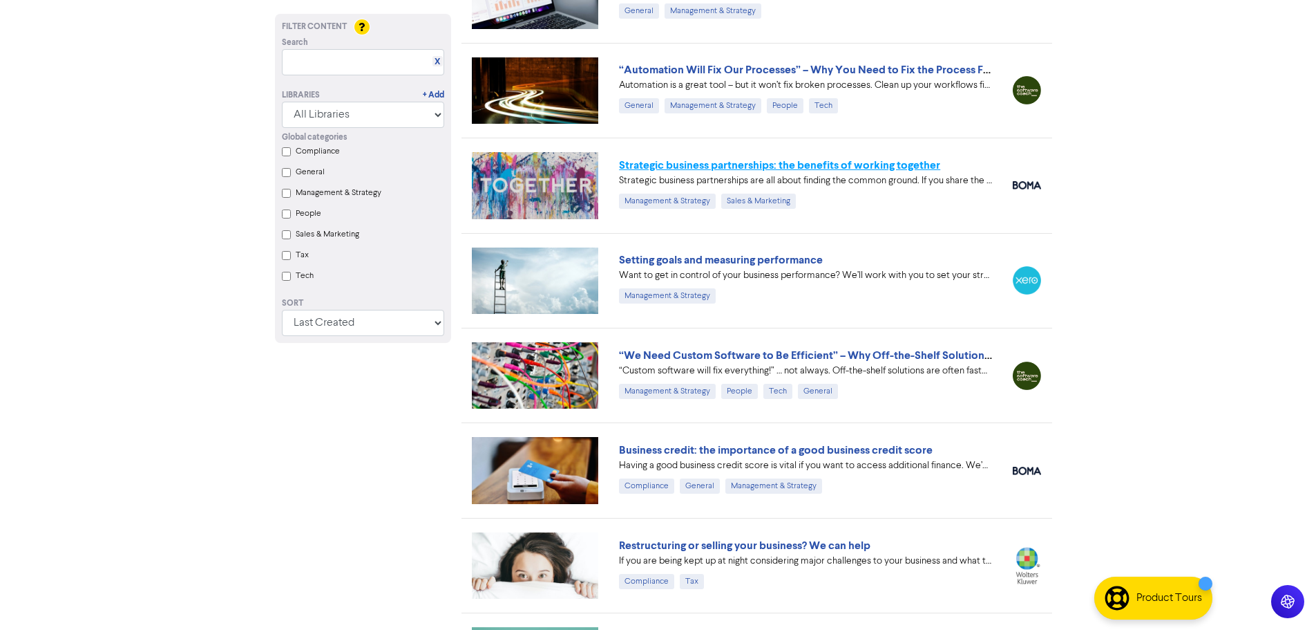
click at [932, 163] on link "Strategic business partnerships: the benefits of working together" at bounding box center [779, 165] width 321 height 14
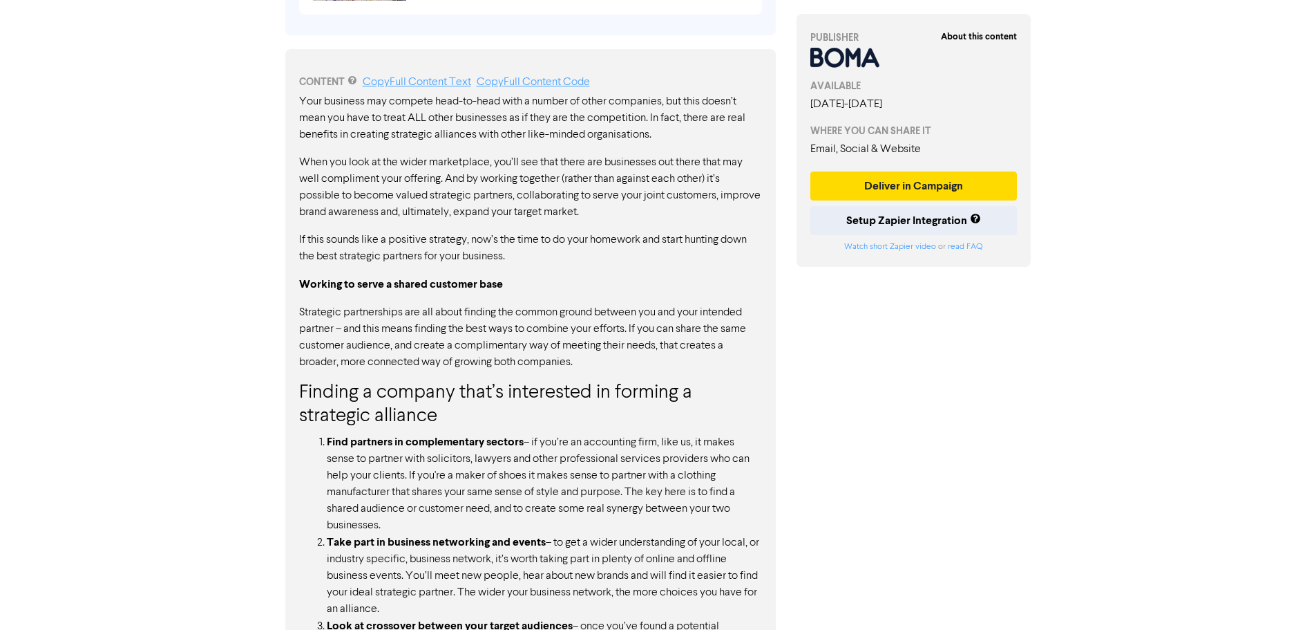
scroll to position [567, 0]
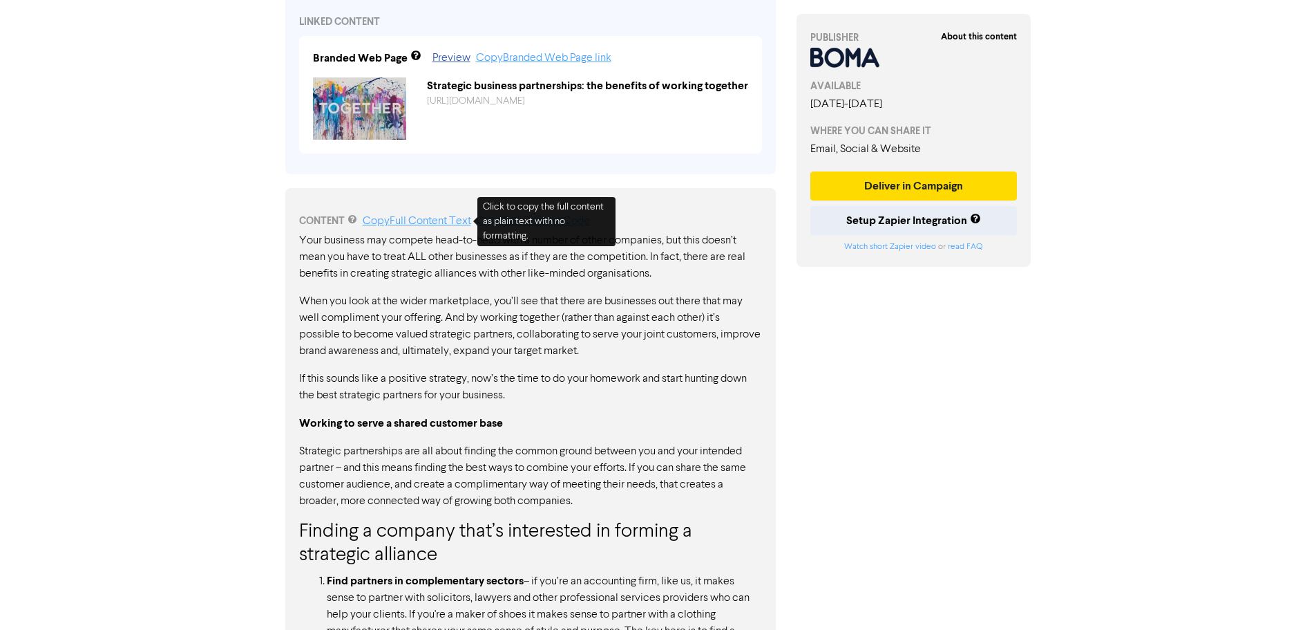
click at [404, 218] on link "Copy Full Content Text" at bounding box center [417, 221] width 108 height 11
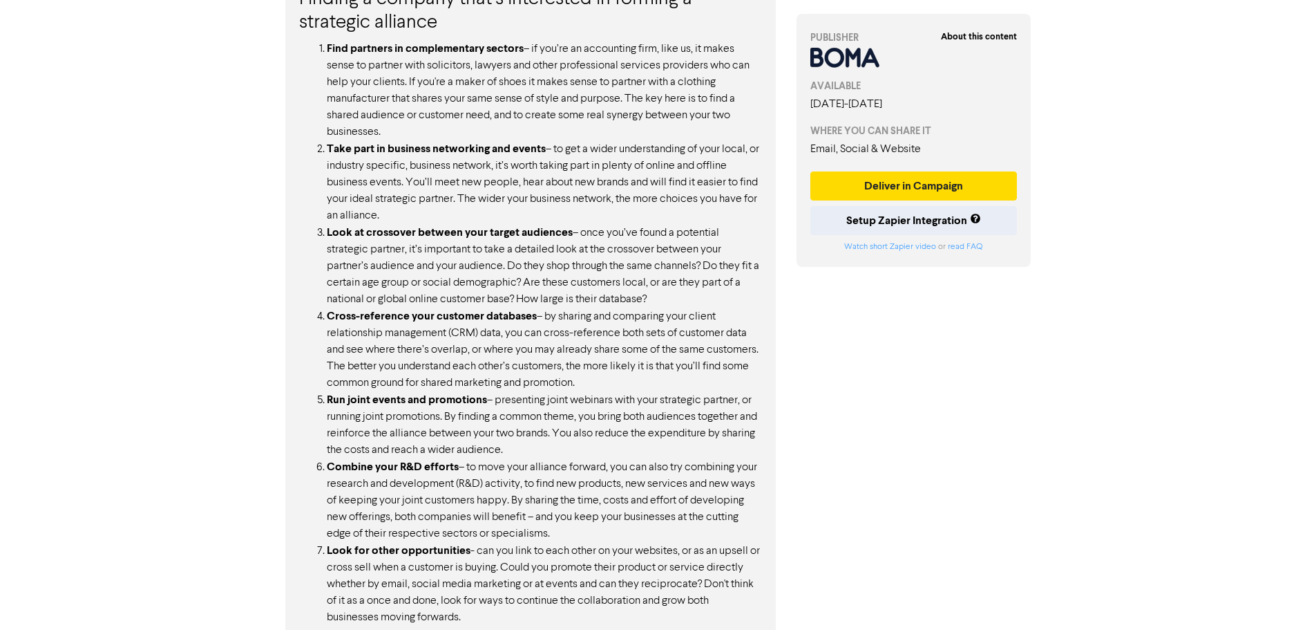
scroll to position [1120, 0]
